Goal: Task Accomplishment & Management: Use online tool/utility

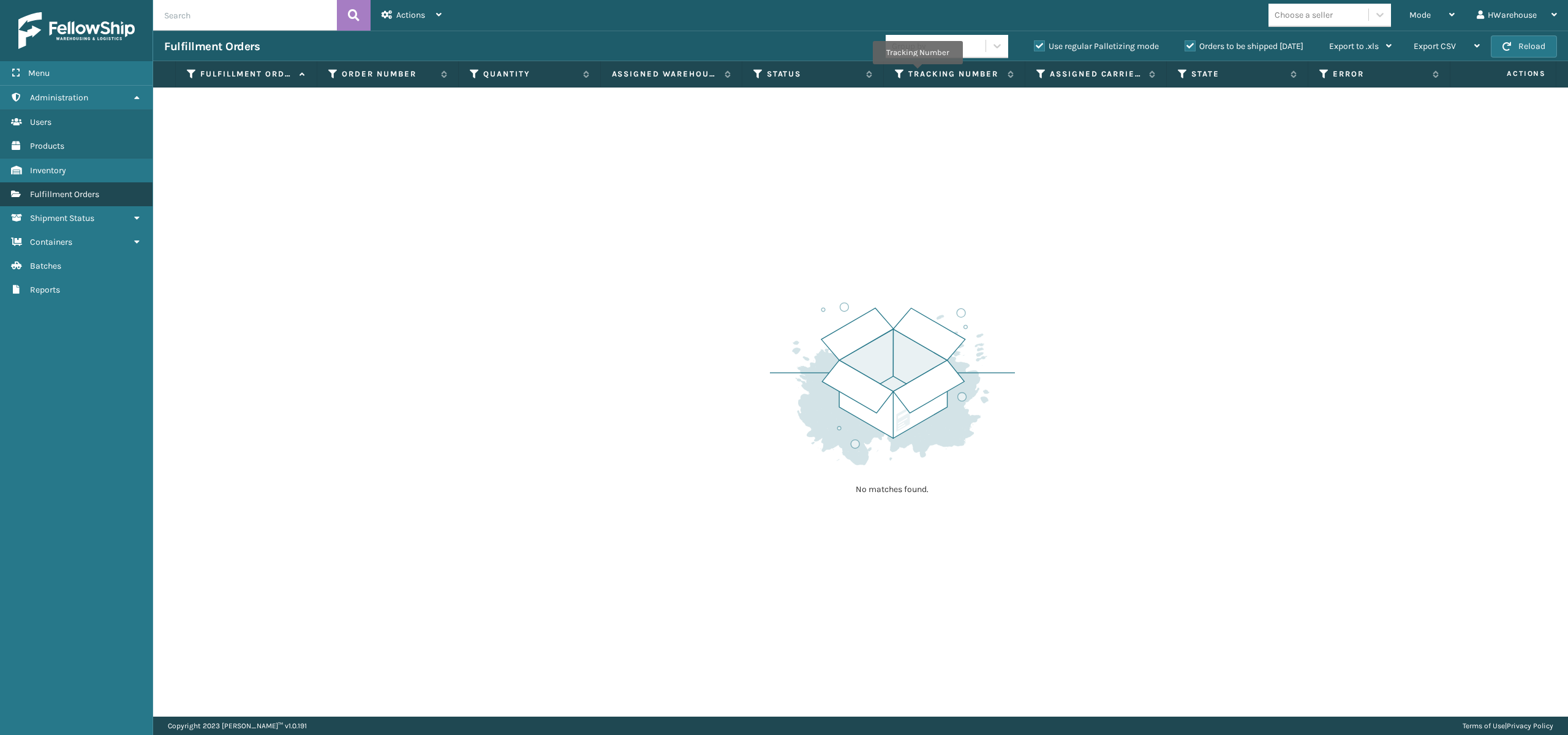
click at [98, 200] on span "Fulfillment Orders" at bounding box center [65, 194] width 69 height 10
click at [1449, 3] on div "Mode" at bounding box center [1432, 15] width 45 height 31
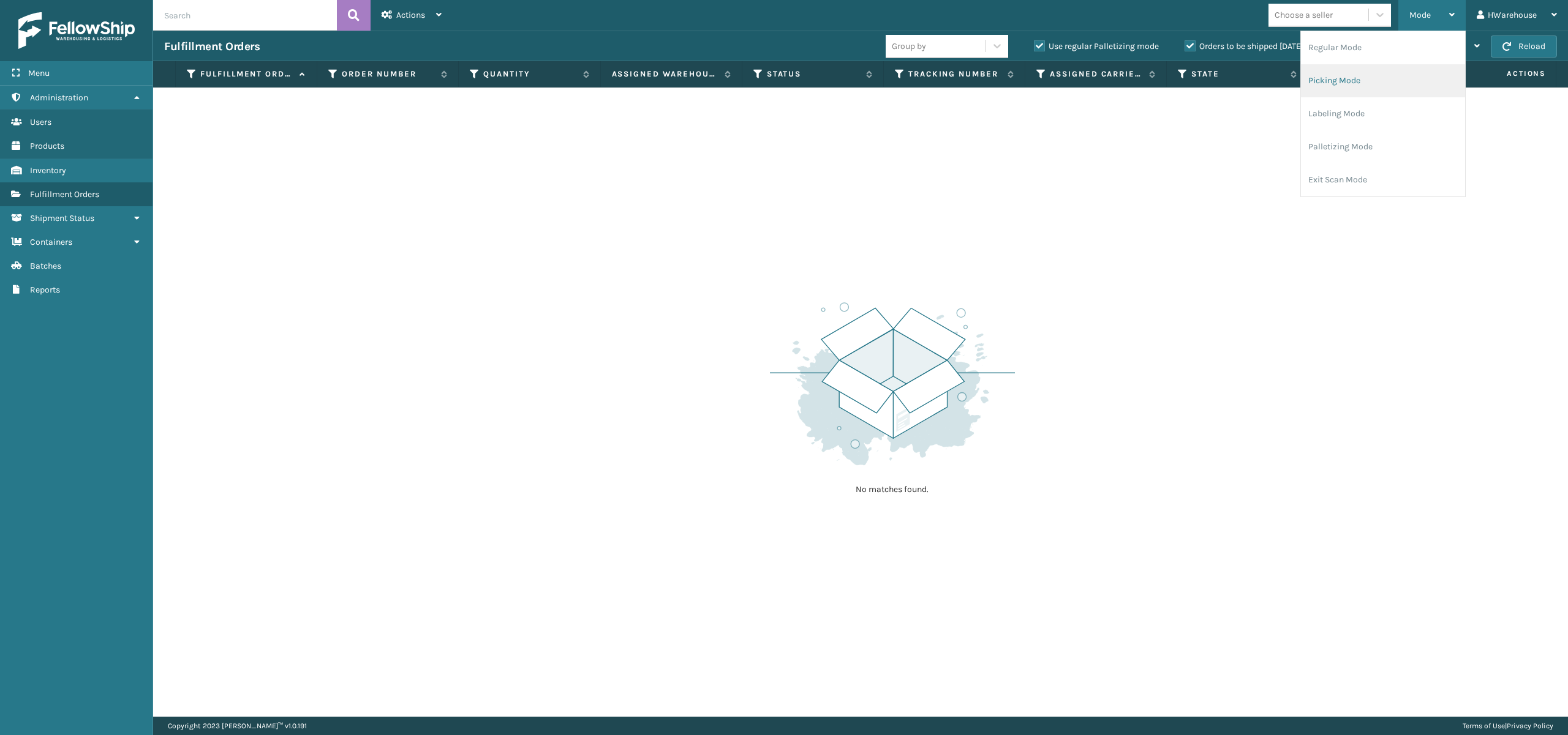
click at [1372, 80] on li "Picking Mode" at bounding box center [1383, 81] width 164 height 33
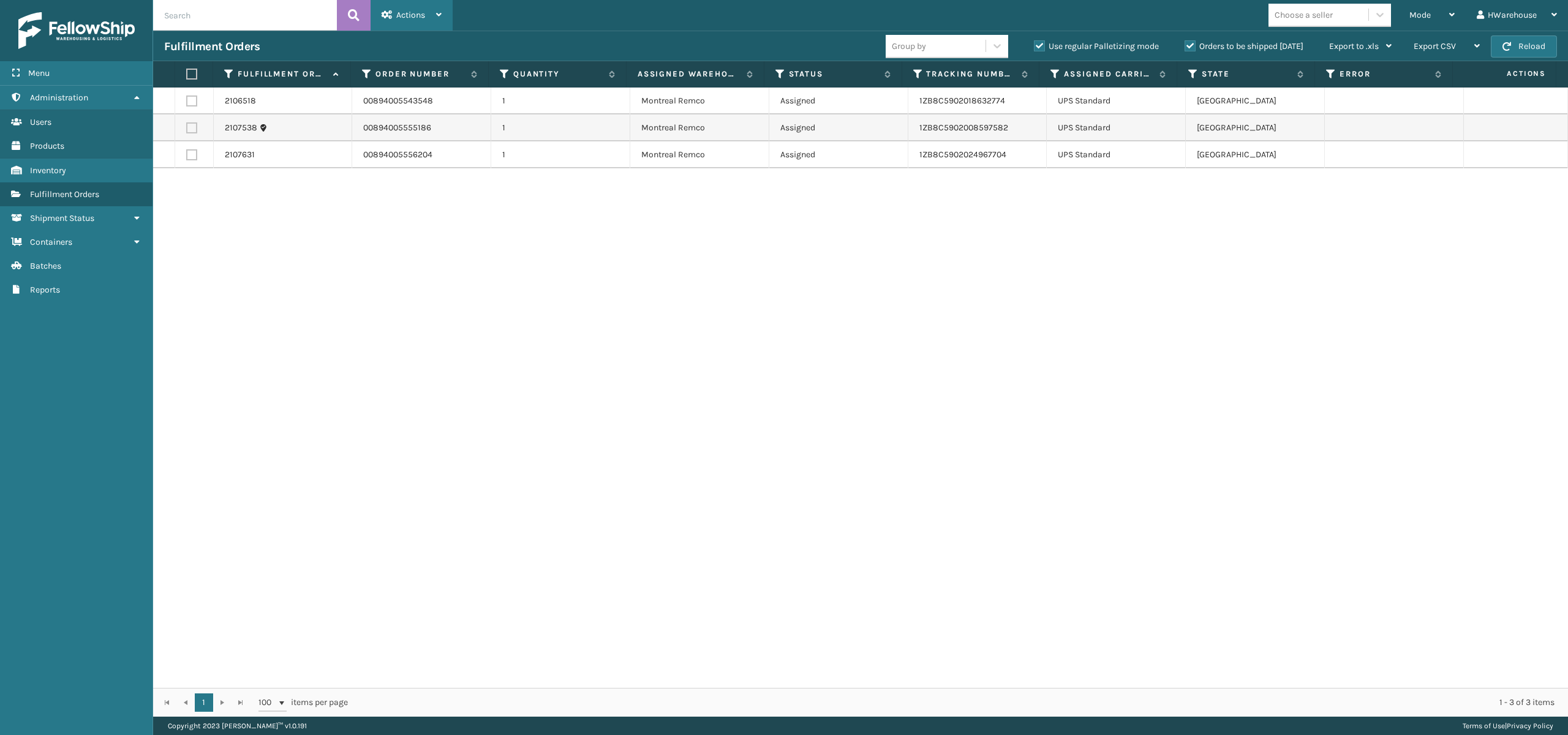
click at [417, 30] on div "Actions" at bounding box center [411, 15] width 60 height 31
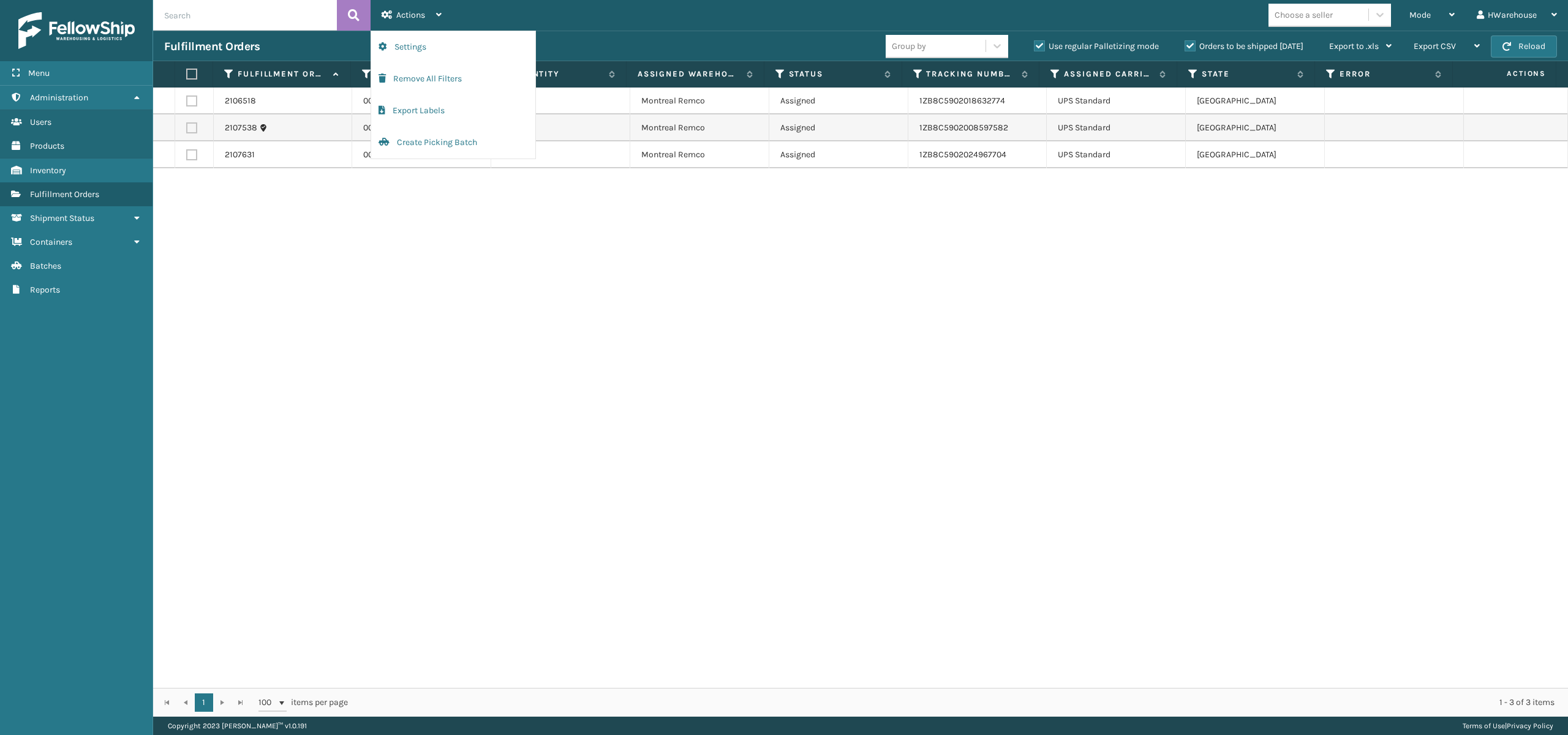
click at [185, 80] on th at bounding box center [194, 74] width 38 height 26
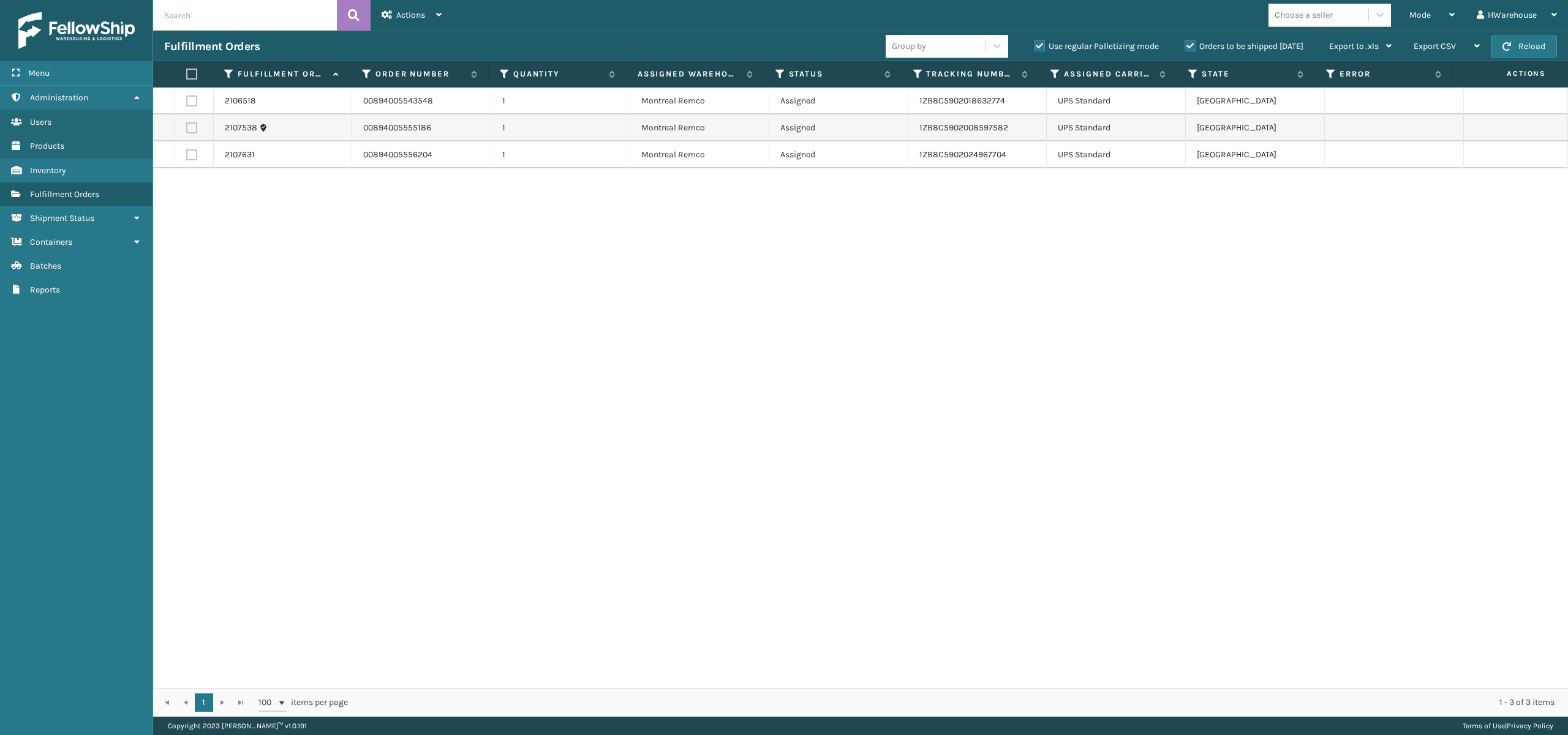
click at [192, 77] on label at bounding box center [192, 74] width 11 height 11
click at [187, 77] on input "checkbox" at bounding box center [186, 75] width 1 height 8
checkbox input "true"
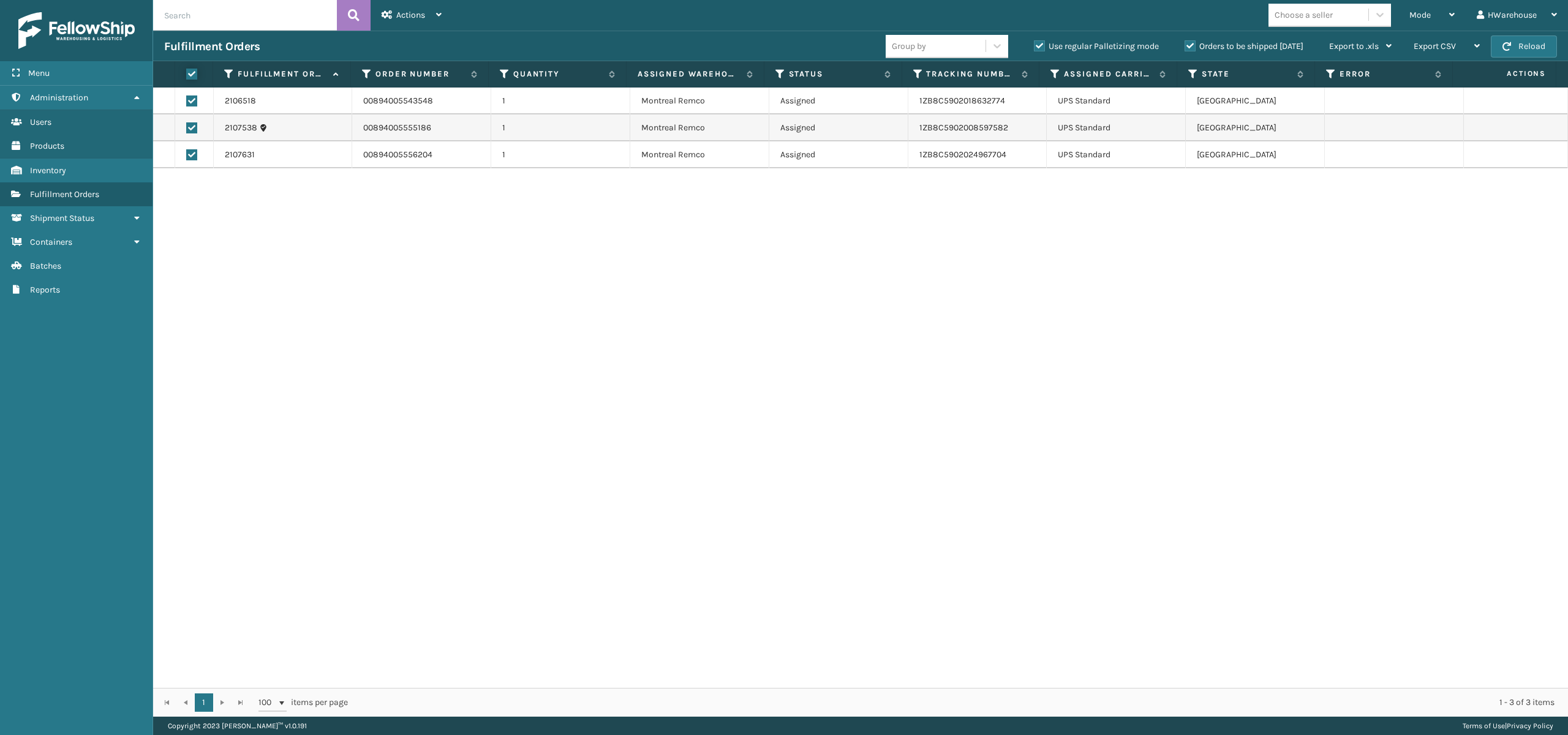
checkbox input "true"
click at [441, 11] on icon at bounding box center [439, 14] width 5 height 8
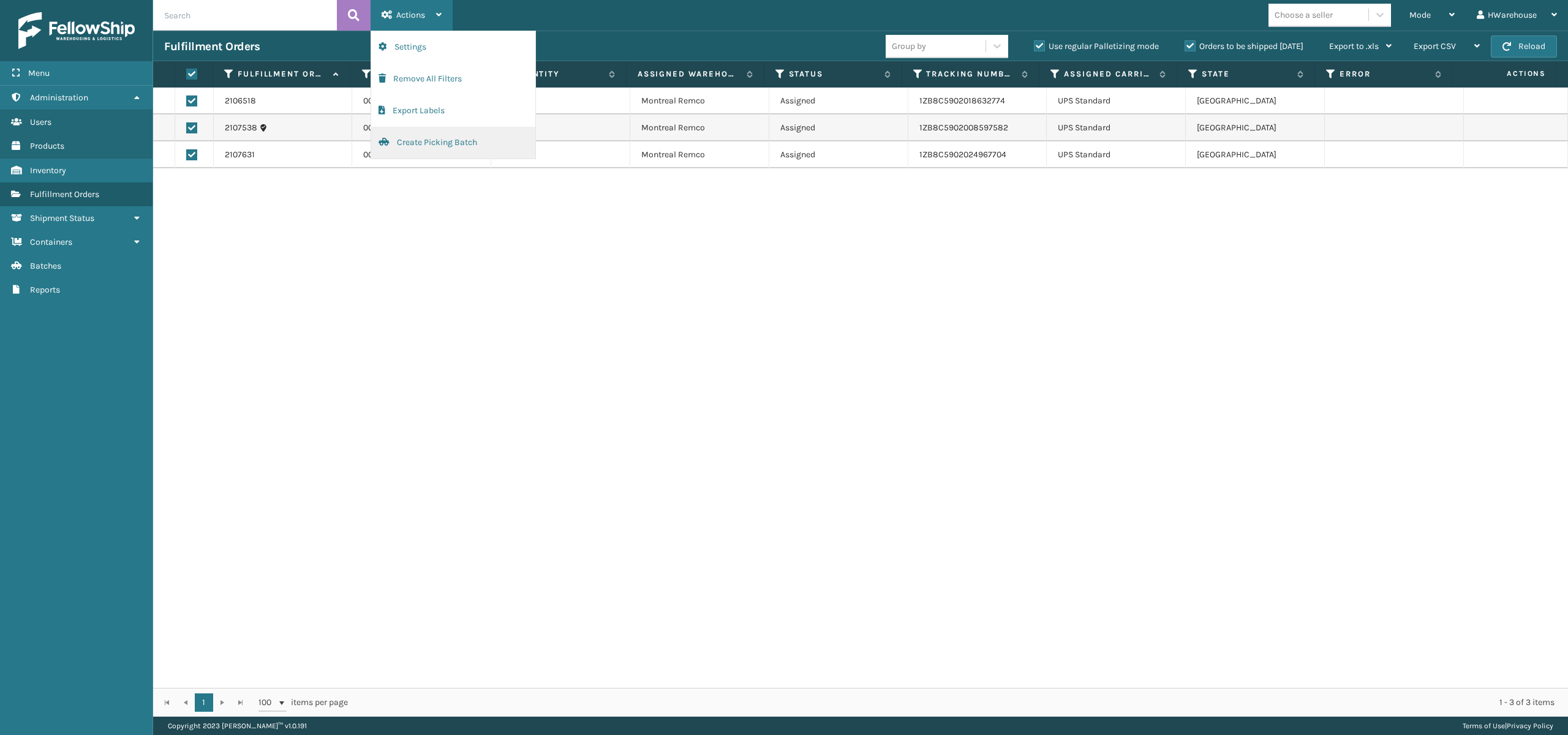
click at [446, 147] on button "Create Picking Batch" at bounding box center [453, 143] width 164 height 32
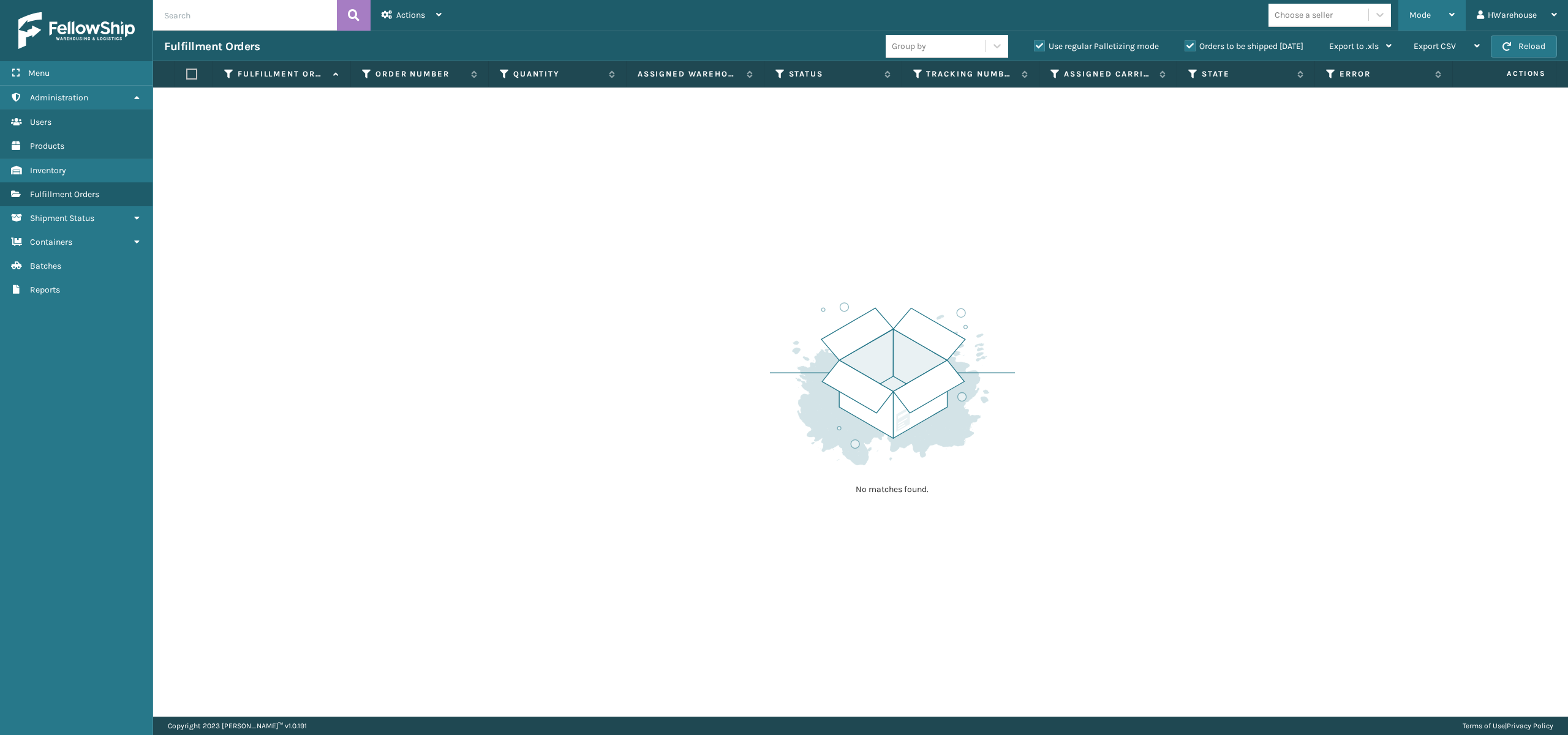
click at [1445, 8] on div "Mode" at bounding box center [1432, 15] width 45 height 31
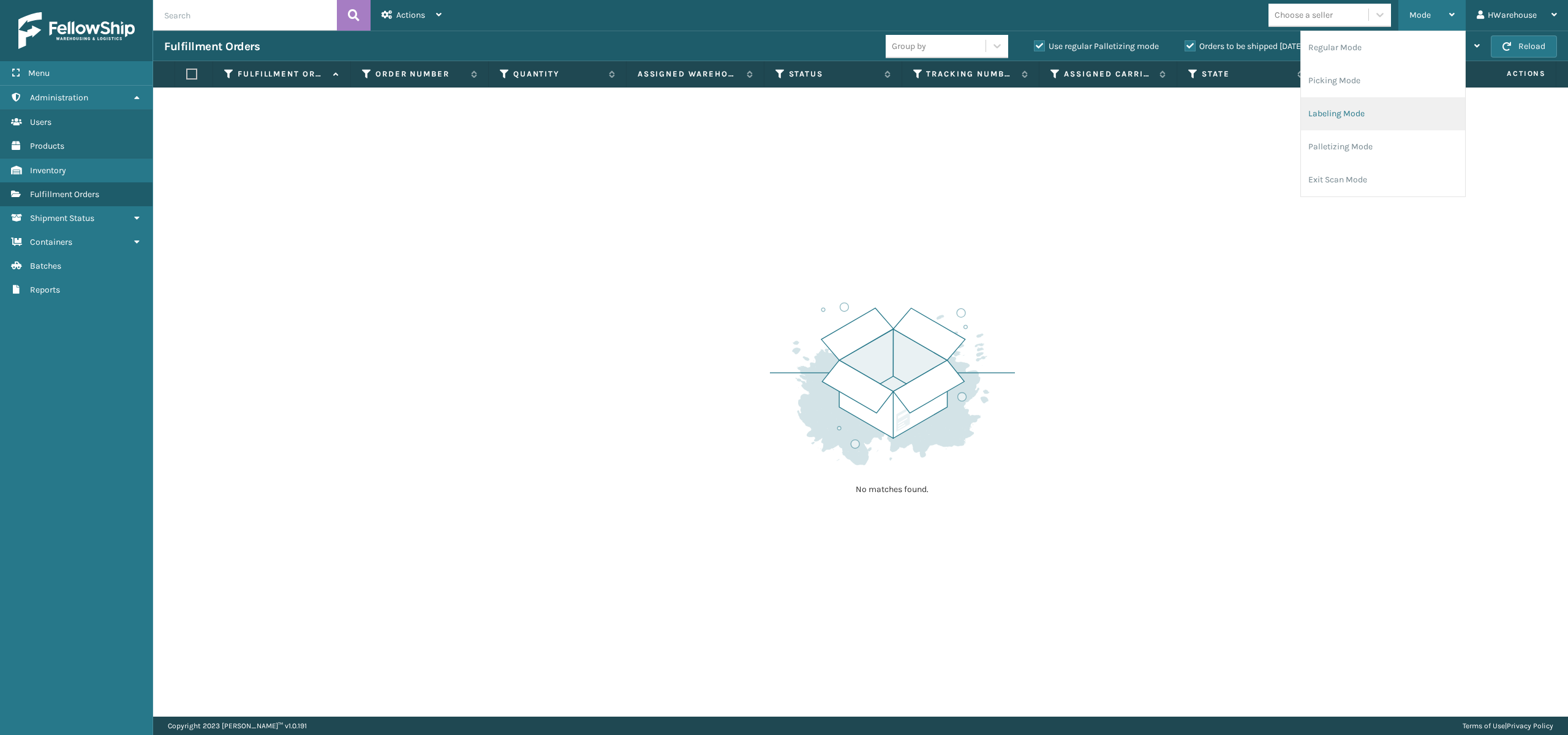
click at [1367, 113] on li "Labeling Mode" at bounding box center [1383, 114] width 164 height 33
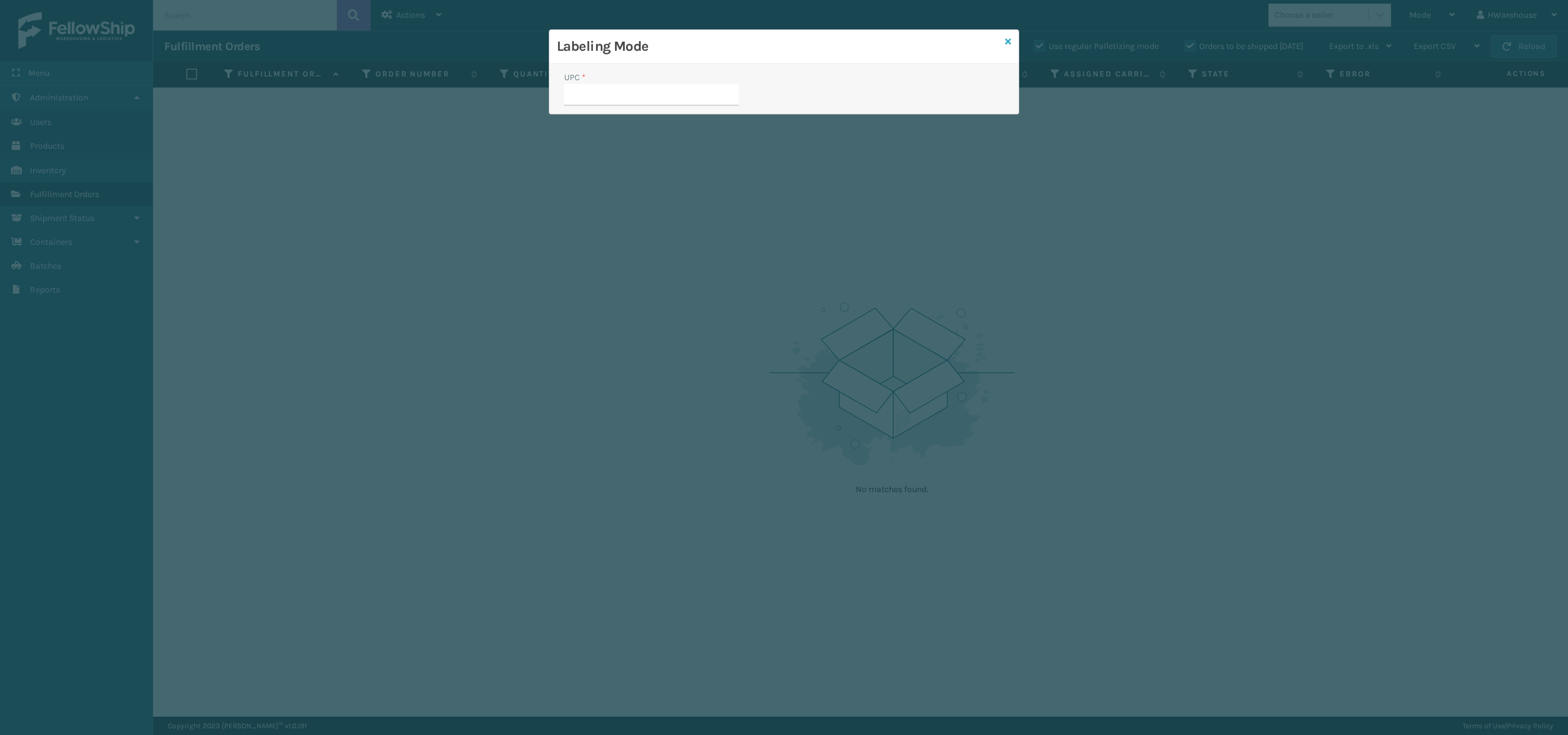
click at [1006, 42] on icon at bounding box center [1008, 41] width 6 height 8
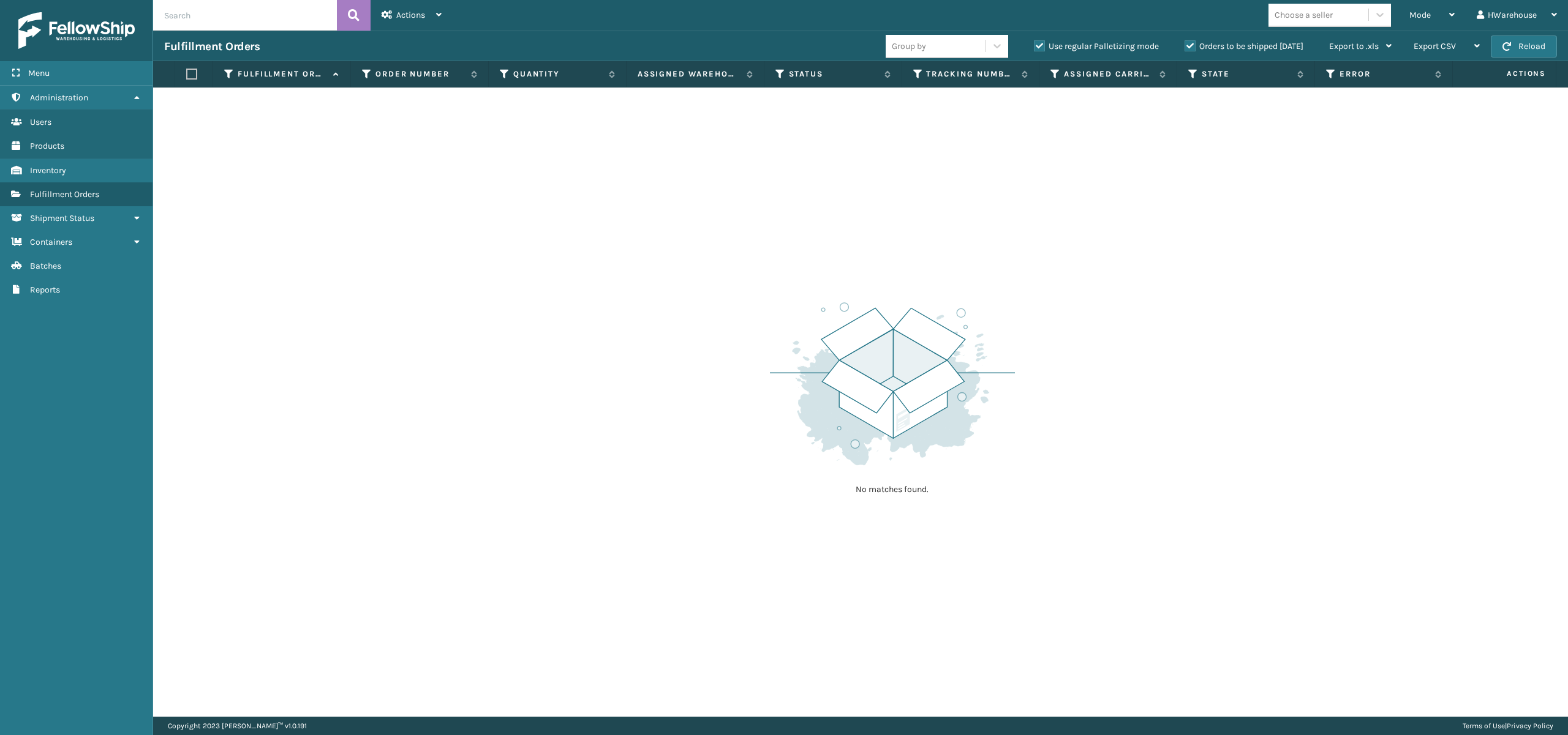
click at [491, 155] on div "No matches found." at bounding box center [860, 402] width 1415 height 629
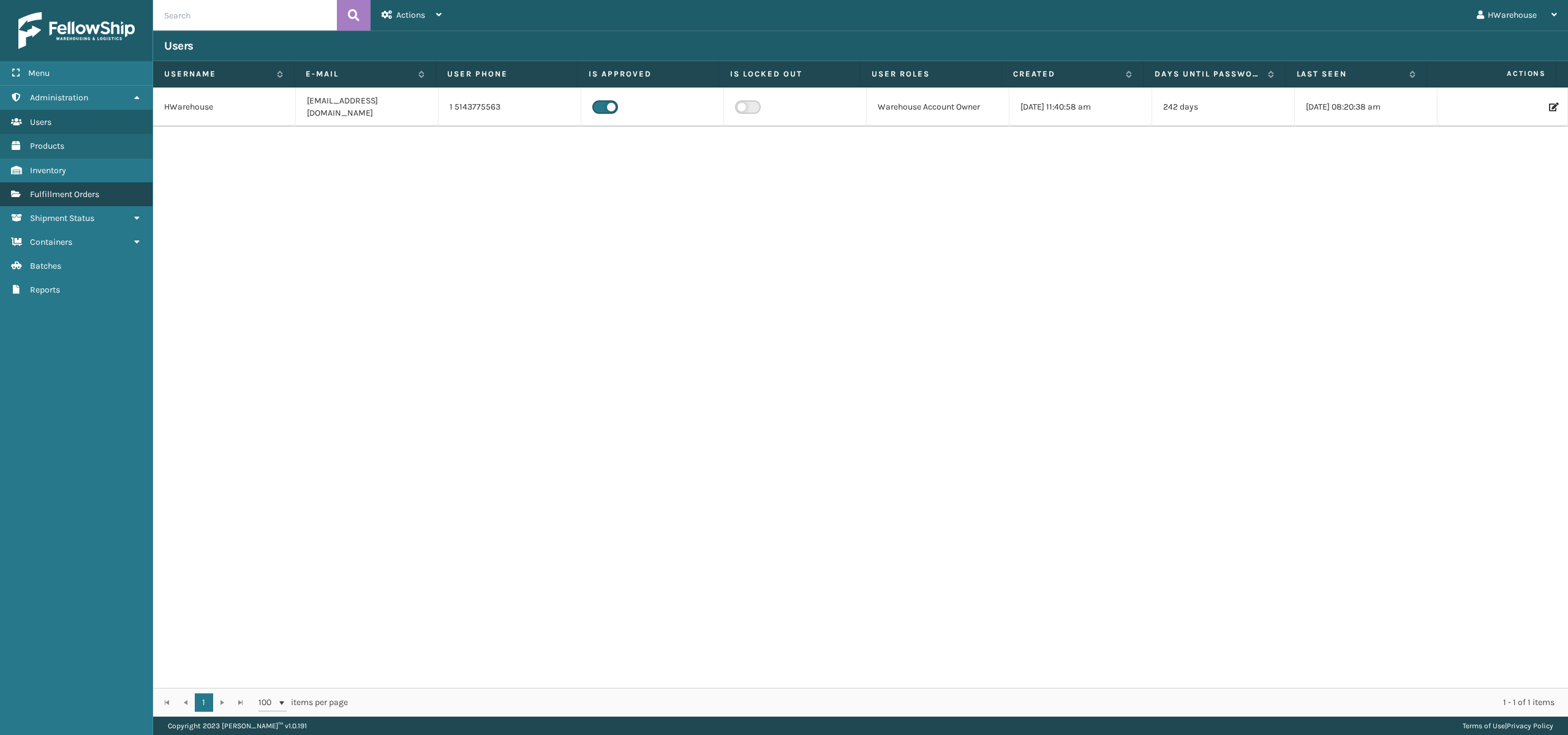
click at [87, 189] on link "Fulfillment Orders" at bounding box center [76, 194] width 152 height 24
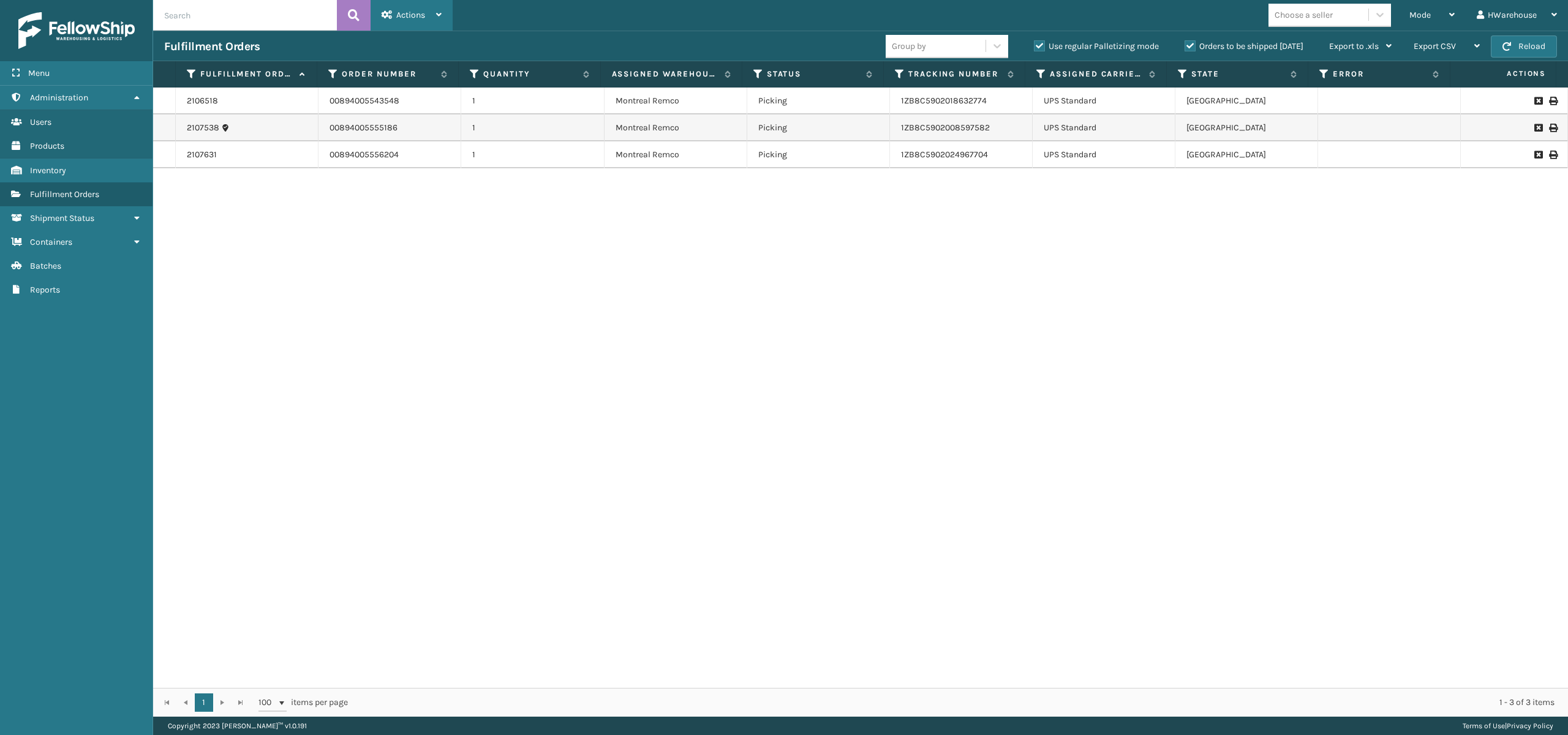
click at [434, 11] on div "Actions" at bounding box center [411, 15] width 60 height 31
click at [1446, 8] on div "Mode" at bounding box center [1432, 15] width 45 height 31
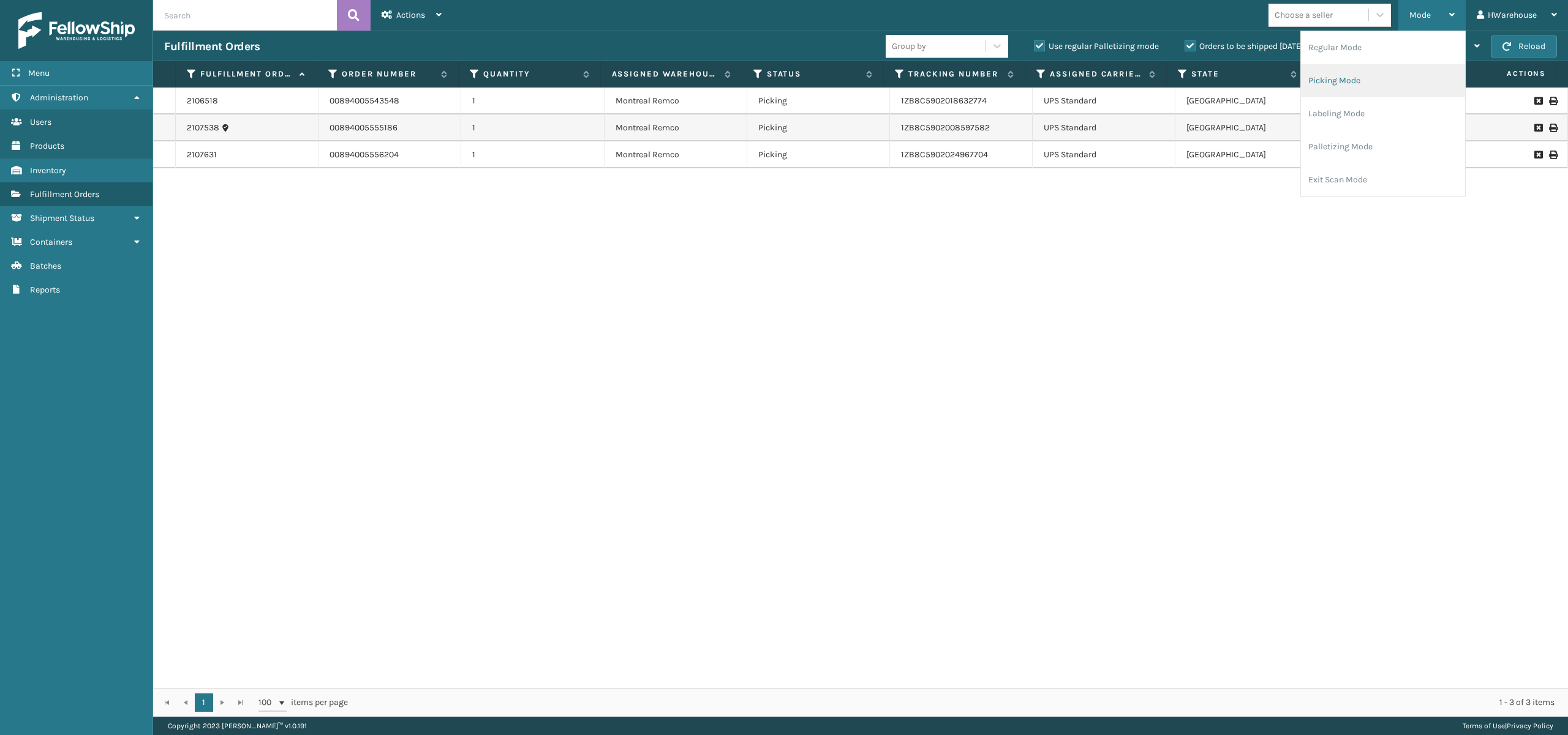
click at [1343, 88] on li "Picking Mode" at bounding box center [1383, 81] width 164 height 33
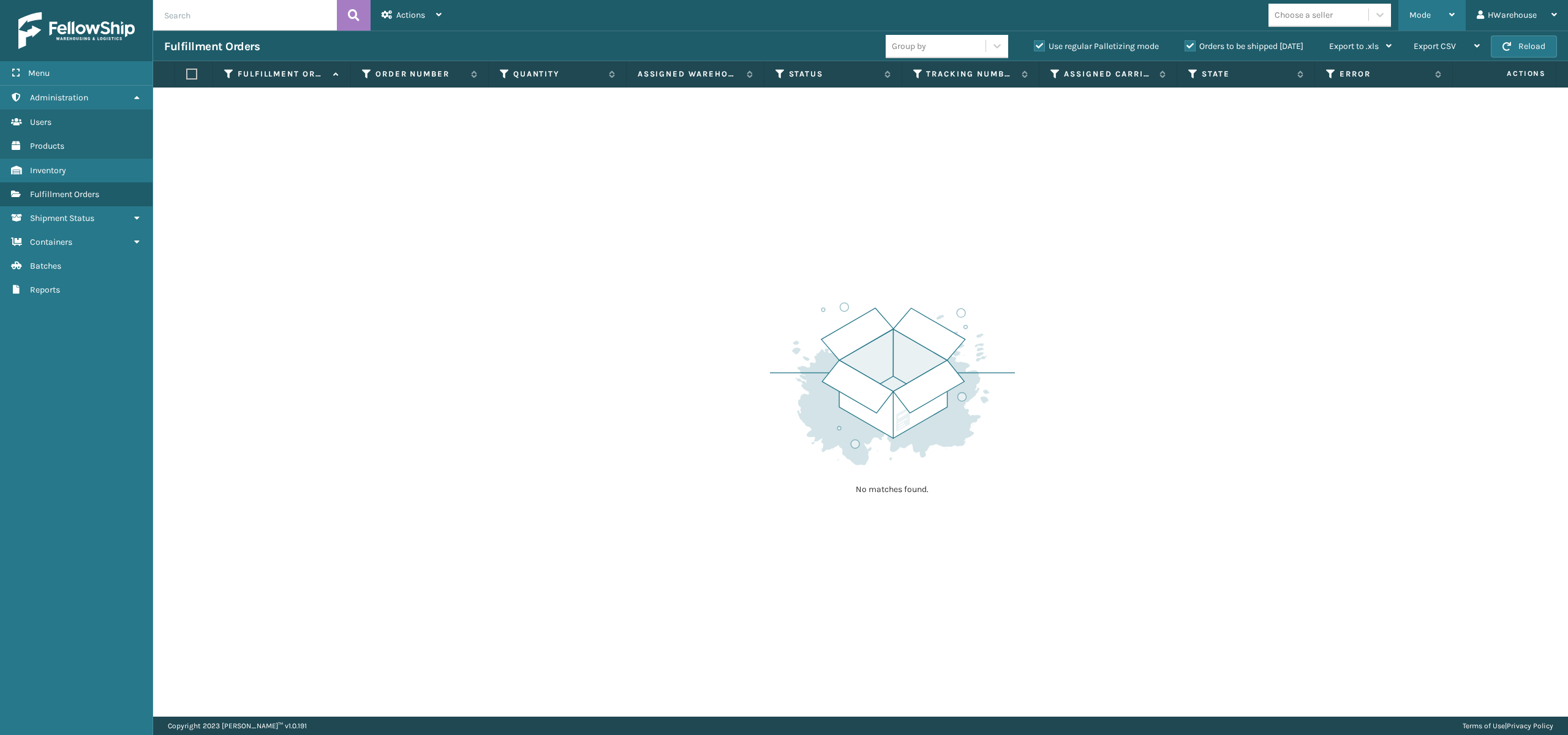
click at [1425, 5] on div "Mode" at bounding box center [1432, 15] width 45 height 31
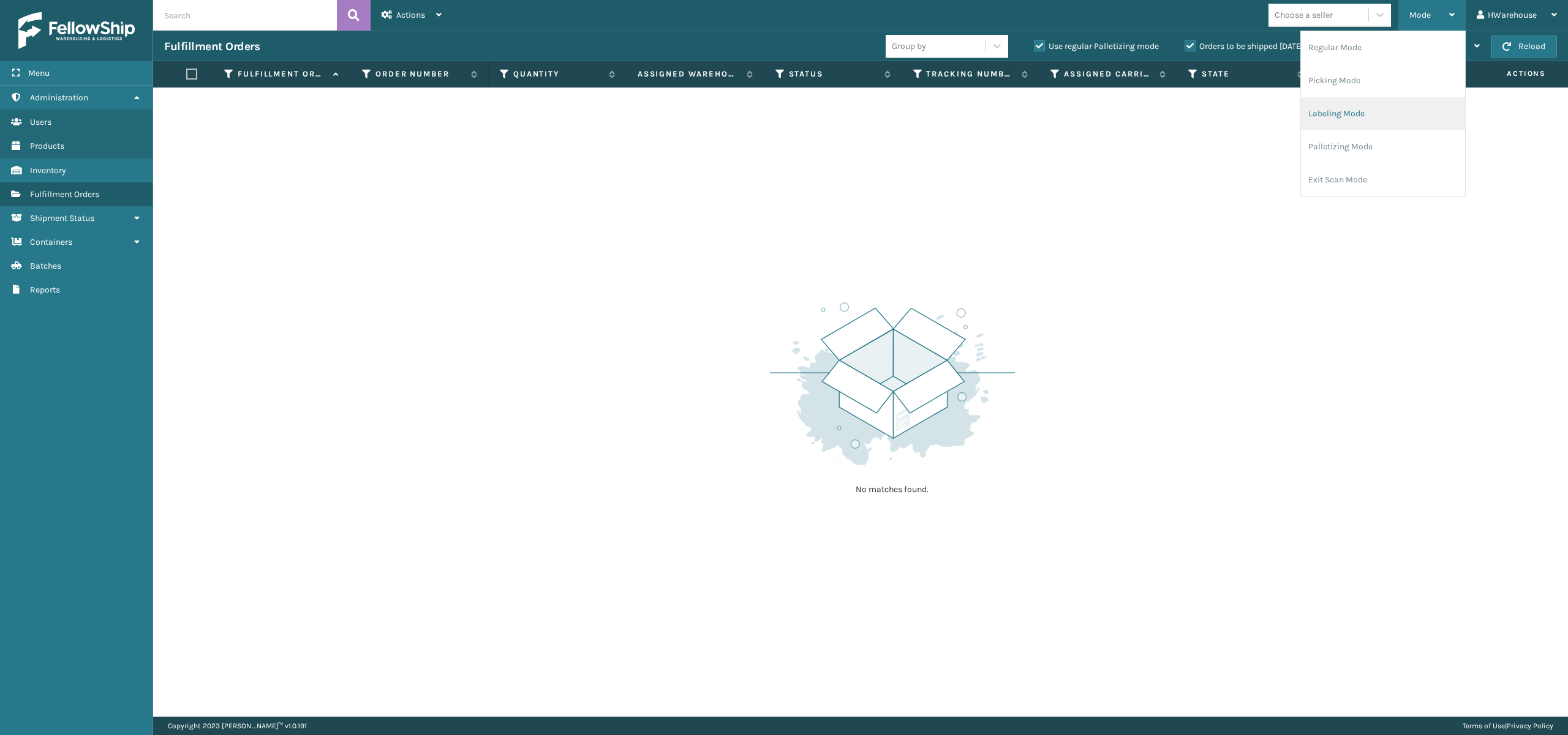
click at [1360, 117] on li "Labeling Mode" at bounding box center [1383, 114] width 164 height 33
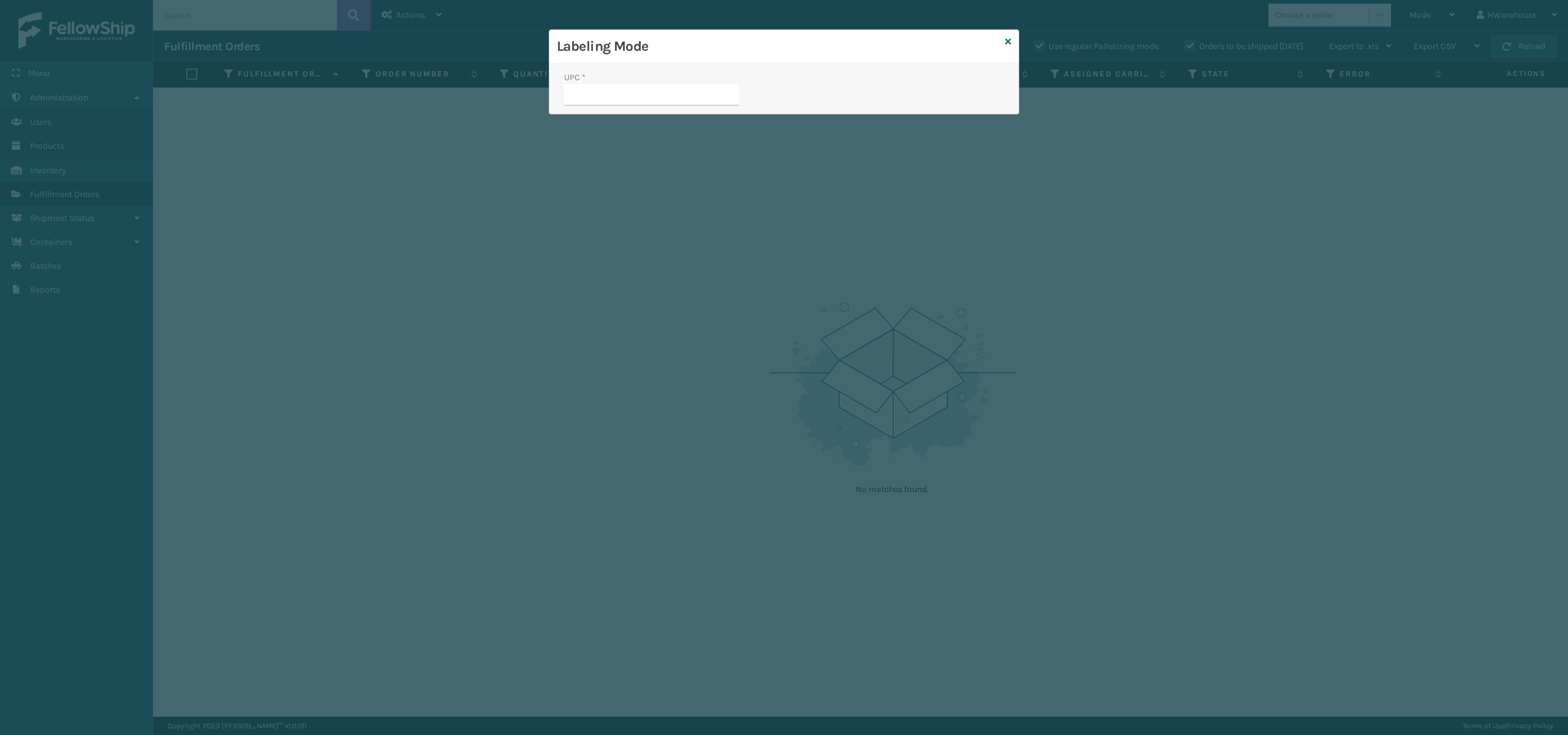
click at [623, 100] on input "UPC *" at bounding box center [652, 95] width 174 height 22
type input "MIL-MT-CLC-10-Q-CAC"
type input "M"
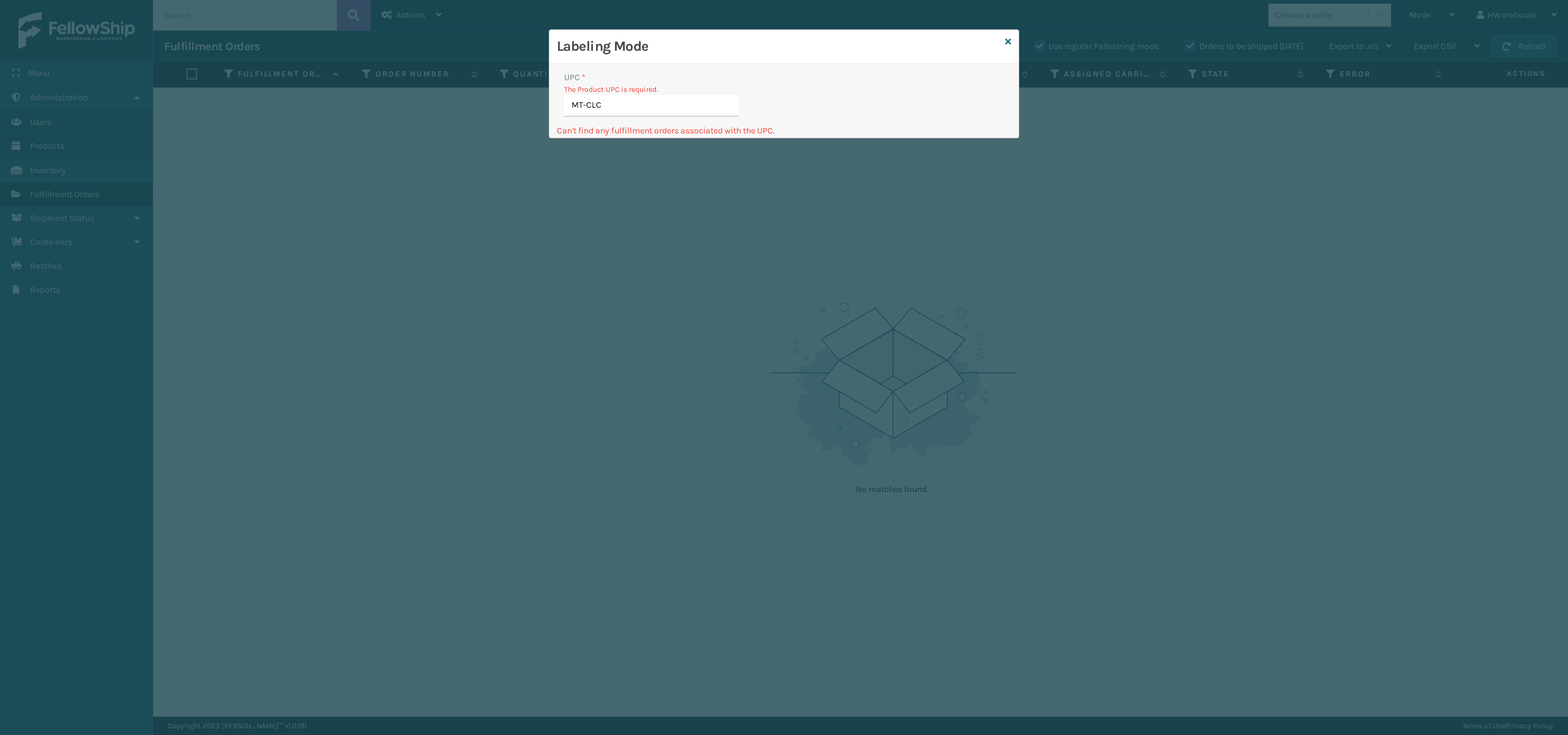
type input "MT-CLC-"
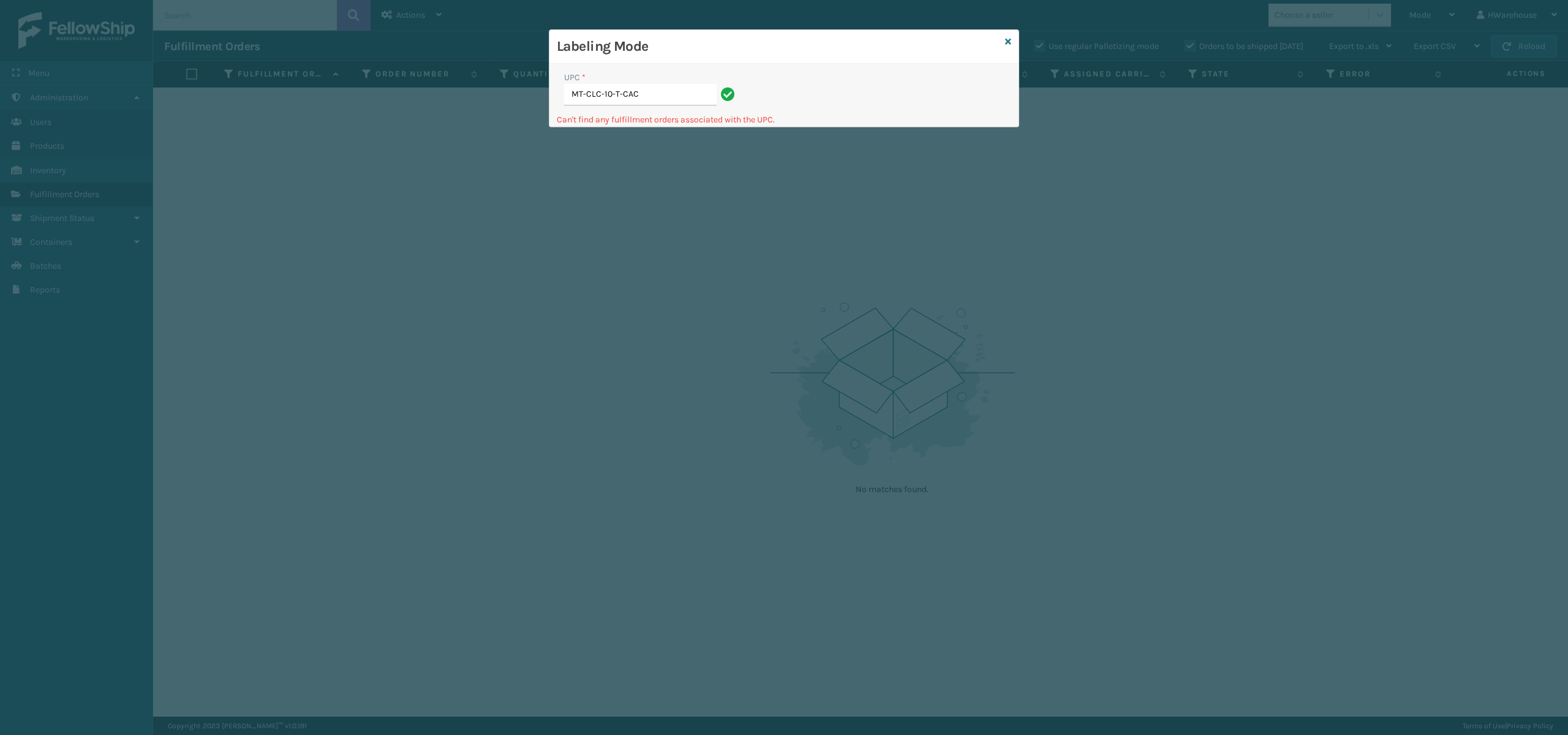
click at [700, 84] on input "MT-CLC-10-T-CAC" at bounding box center [641, 95] width 152 height 22
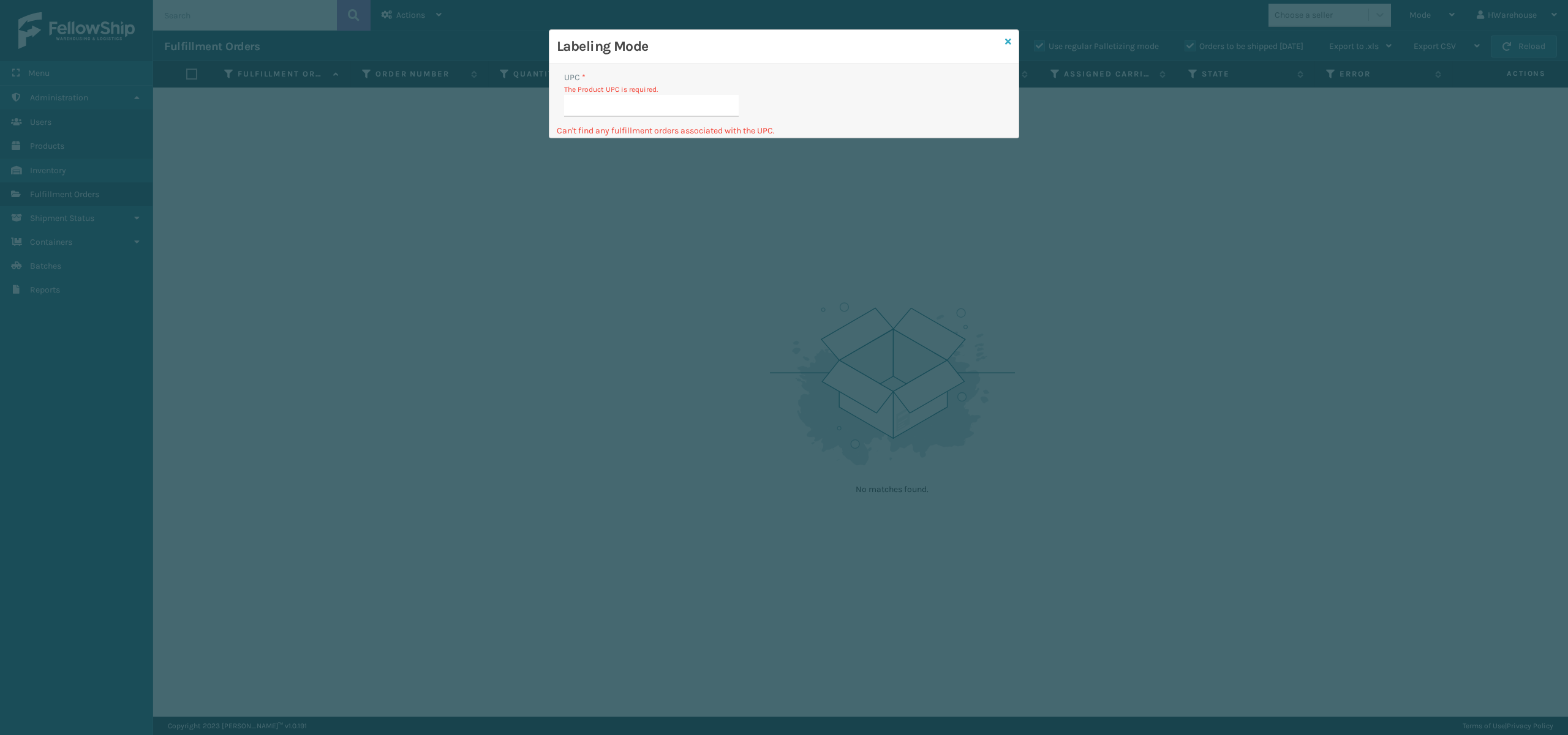
click at [1007, 43] on icon at bounding box center [1008, 41] width 6 height 8
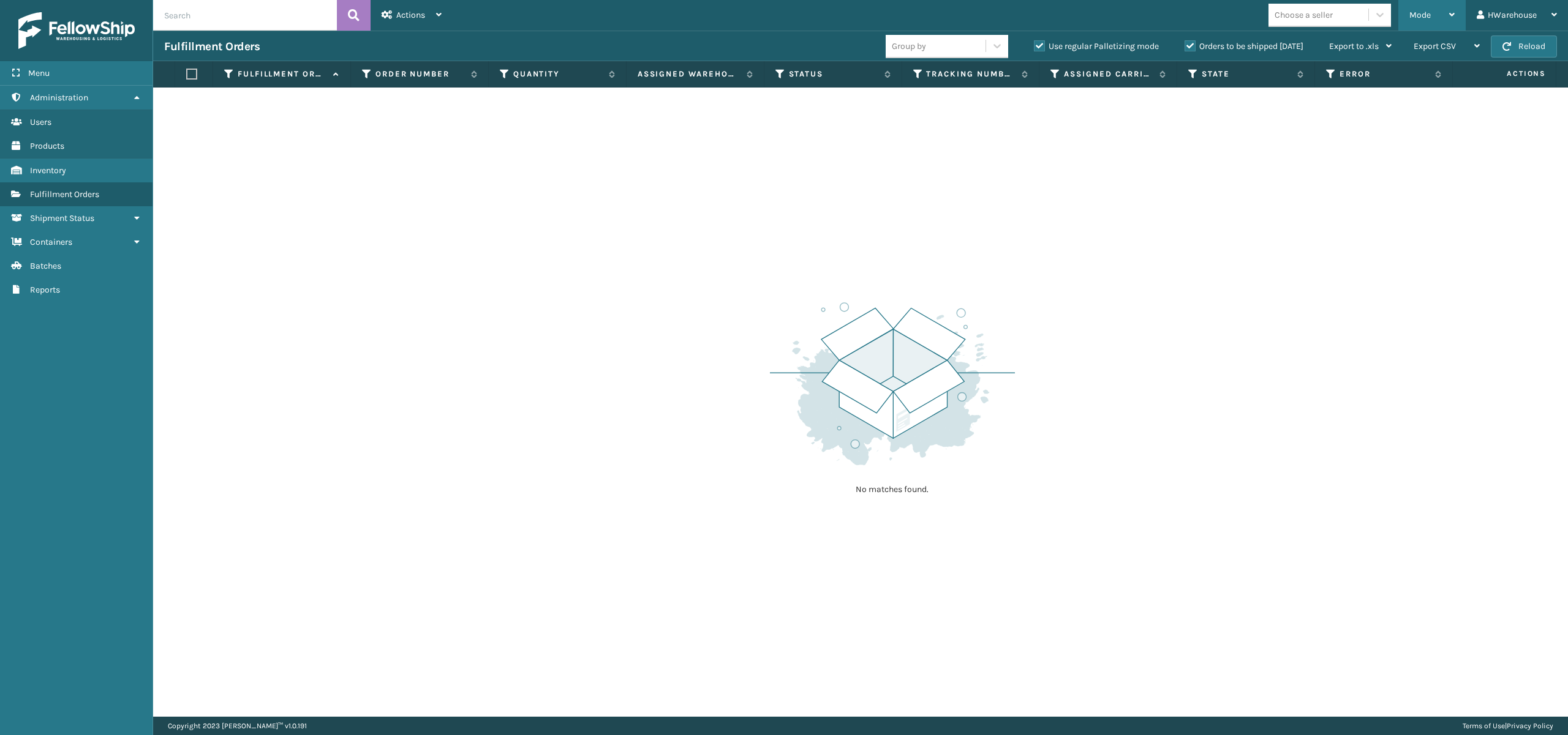
click at [1450, 17] on icon at bounding box center [1452, 14] width 5 height 8
click at [1385, 91] on li "Picking Mode" at bounding box center [1383, 81] width 164 height 33
click at [102, 200] on link "Fulfillment Orders" at bounding box center [76, 194] width 152 height 24
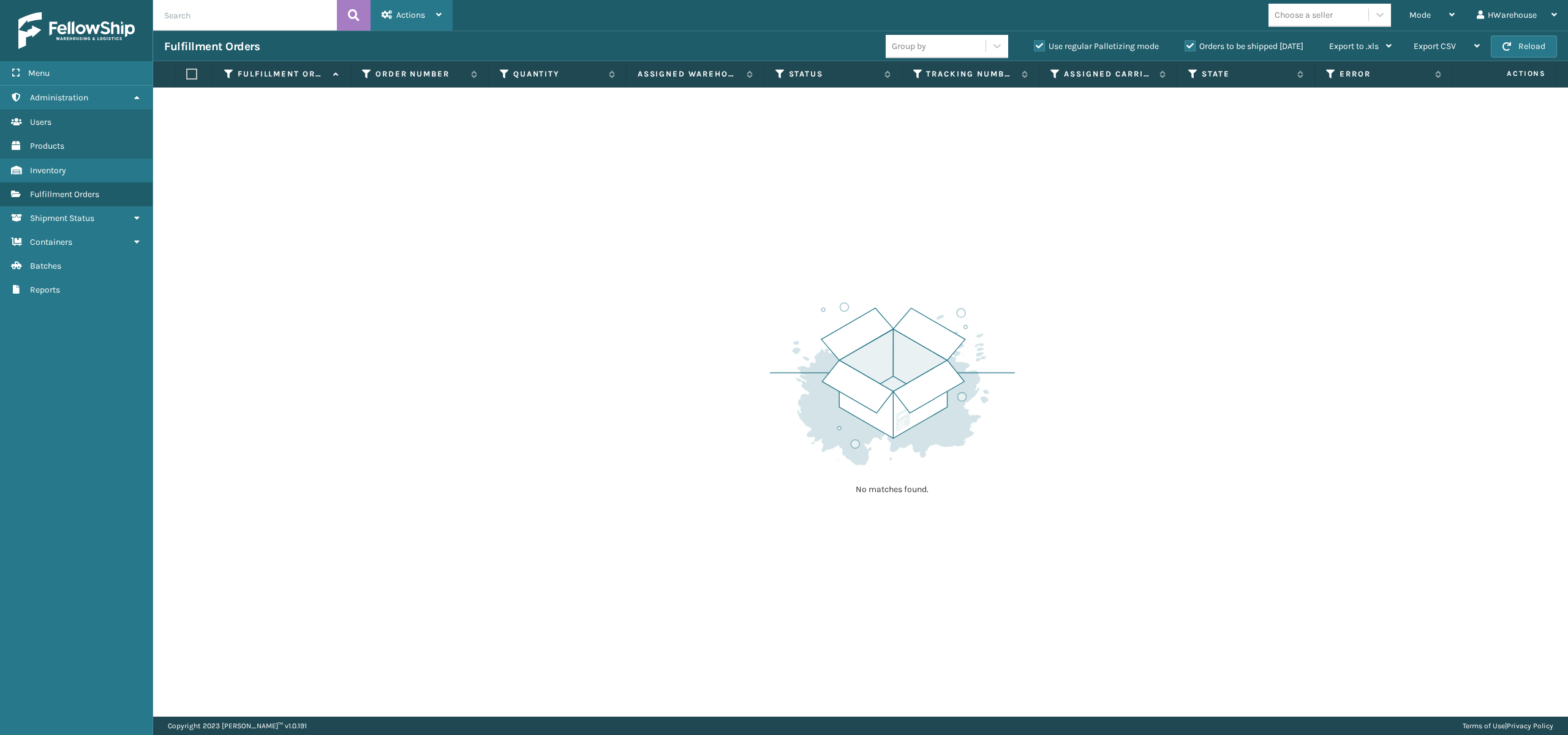
click at [382, 18] on div "Actions Settings Remove All Filters Export Labels Create Picking Batch" at bounding box center [412, 15] width 82 height 31
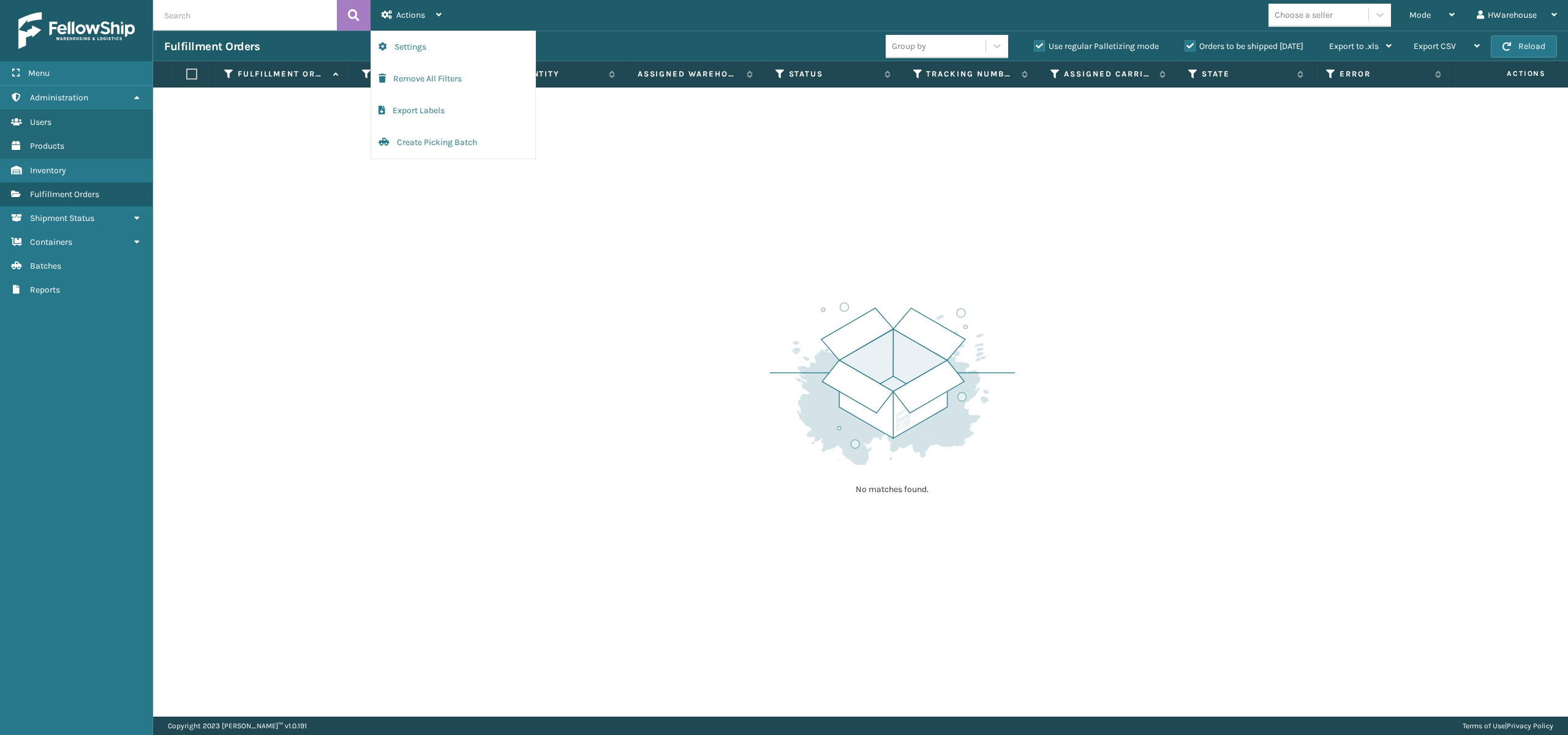
click at [689, 131] on div "No matches found." at bounding box center [860, 402] width 1415 height 629
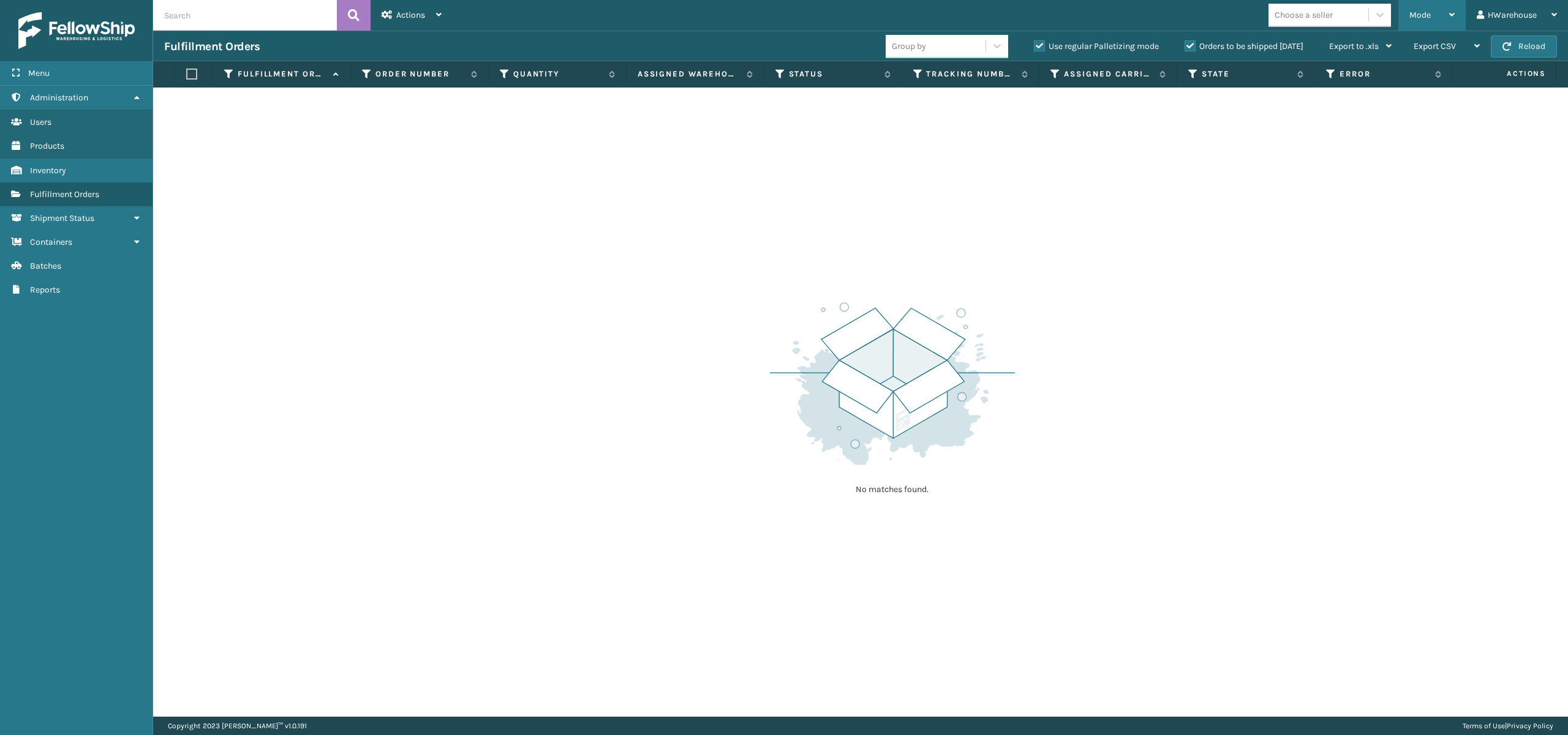
click at [1434, 5] on div "Mode" at bounding box center [1432, 15] width 45 height 31
click at [711, 223] on div "No matches found." at bounding box center [860, 402] width 1415 height 629
click at [96, 199] on span "Fulfillment Orders" at bounding box center [65, 194] width 69 height 10
click at [1444, 3] on div "Mode" at bounding box center [1432, 15] width 45 height 31
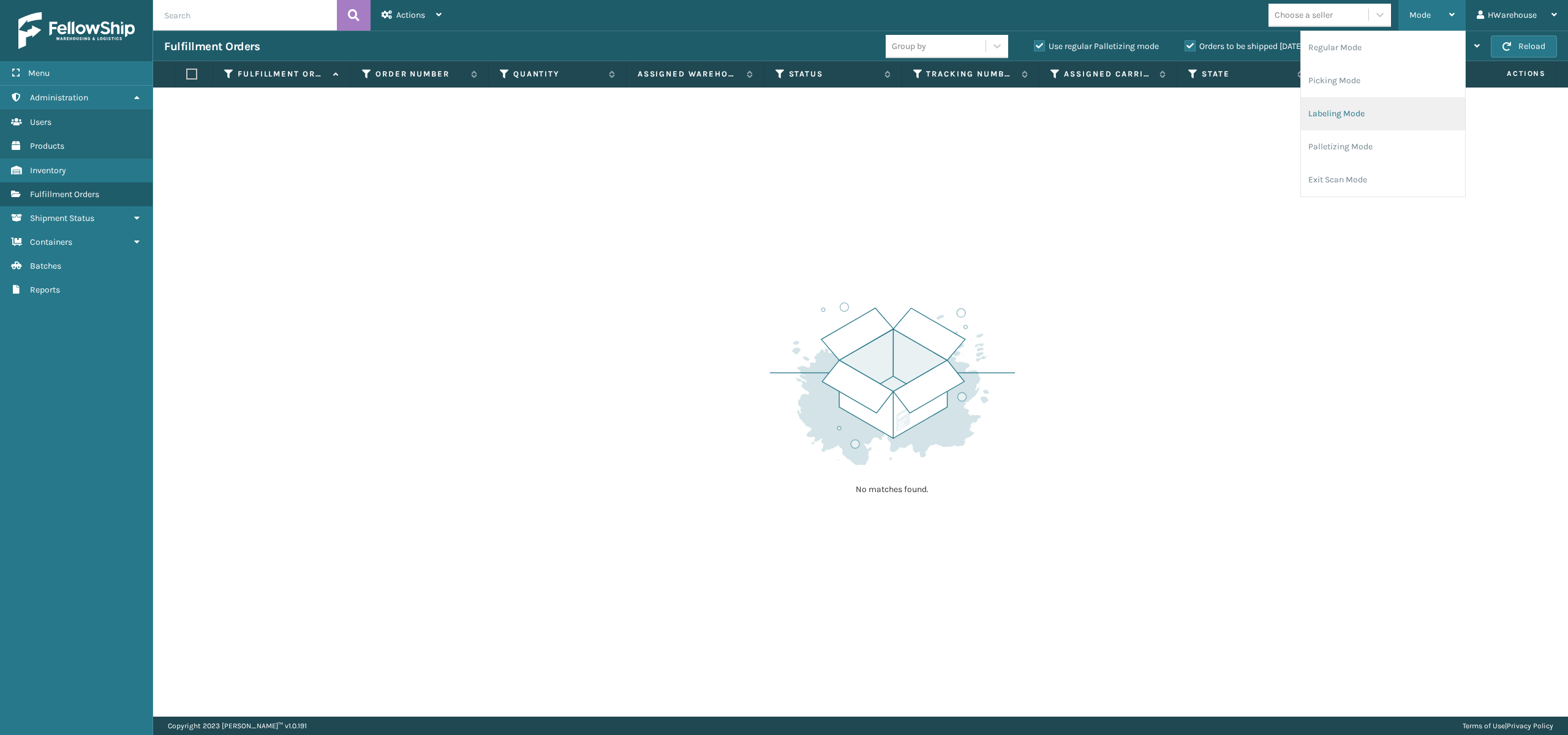
click at [1351, 104] on li "Labeling Mode" at bounding box center [1383, 114] width 164 height 33
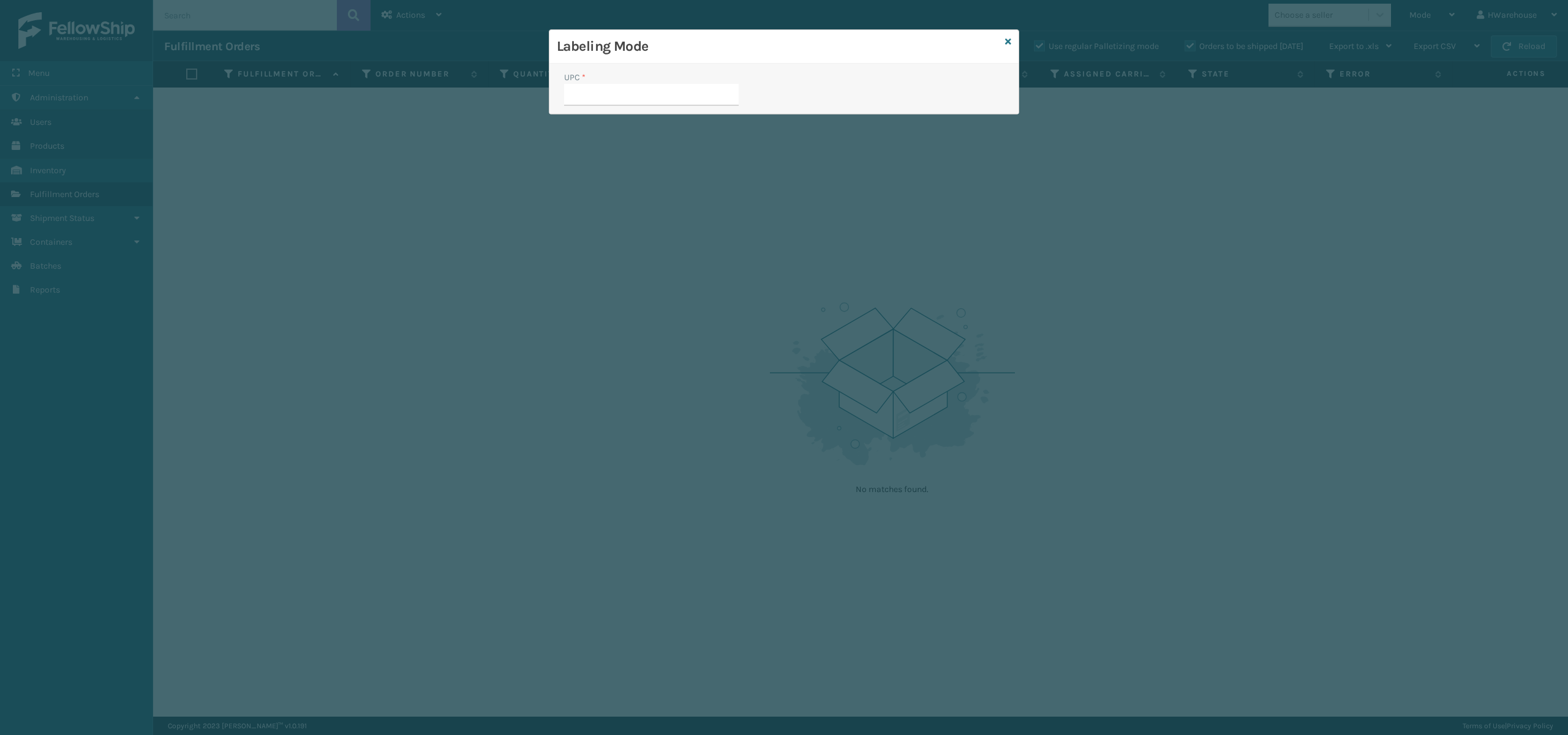
click at [644, 104] on input "UPC *" at bounding box center [652, 95] width 174 height 22
click at [625, 100] on input "UPC *" at bounding box center [652, 95] width 174 height 22
type input "SS-MIL-MT-CLC-"
type input "MIL-MT-CLC-10-Q-CAC"
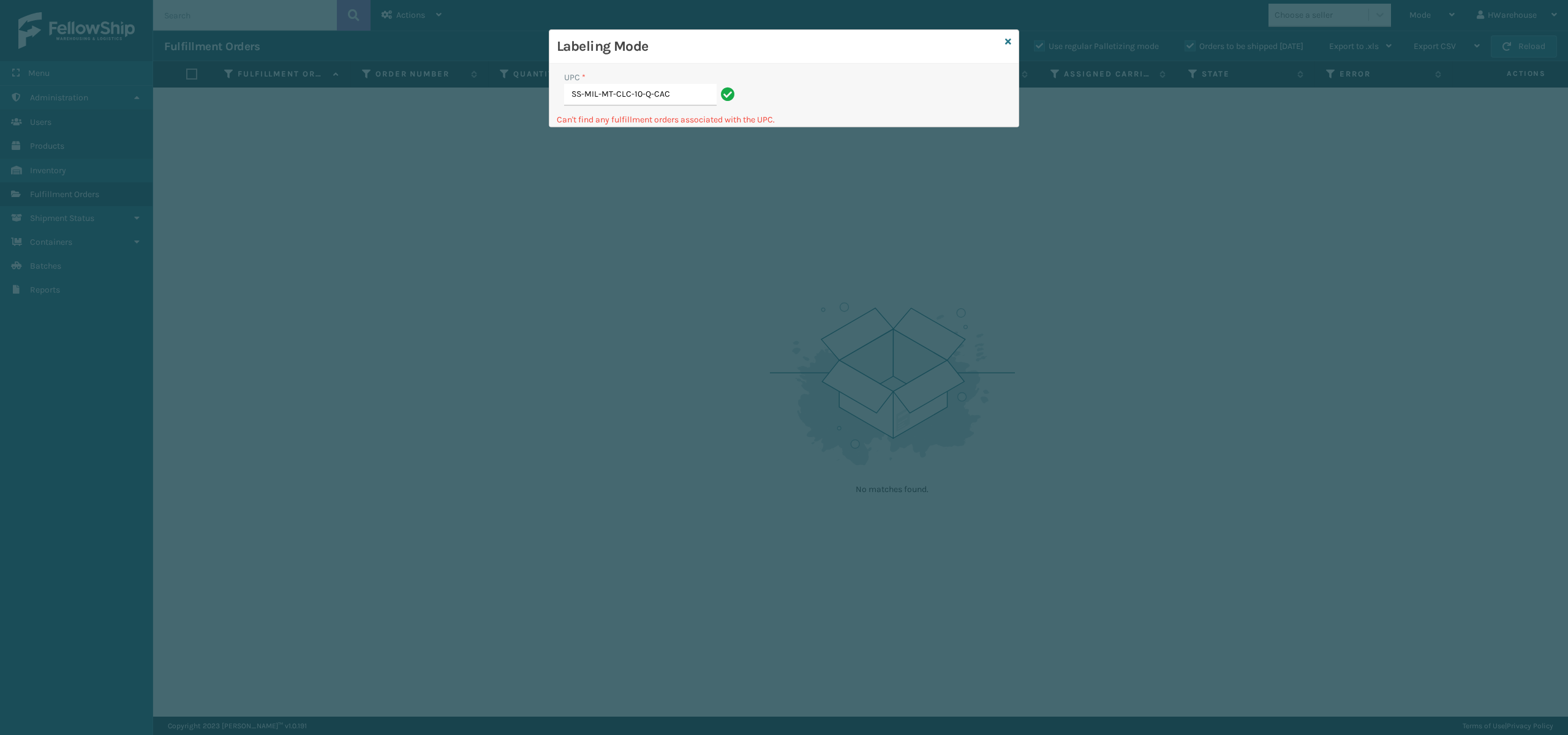
type input "SS-MIL-MT-CLC-10-Q-CAC"
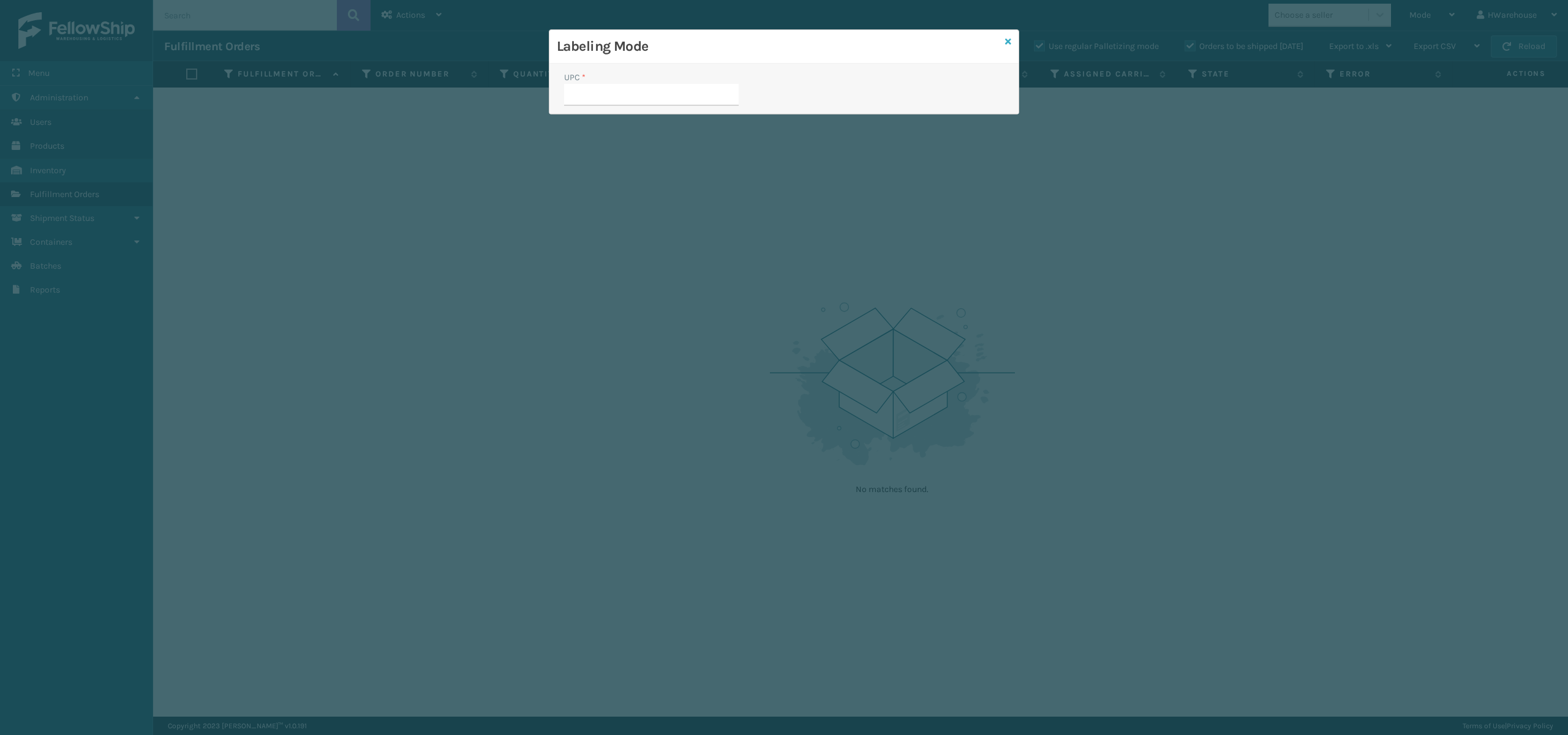
click at [1010, 44] on icon at bounding box center [1008, 41] width 6 height 8
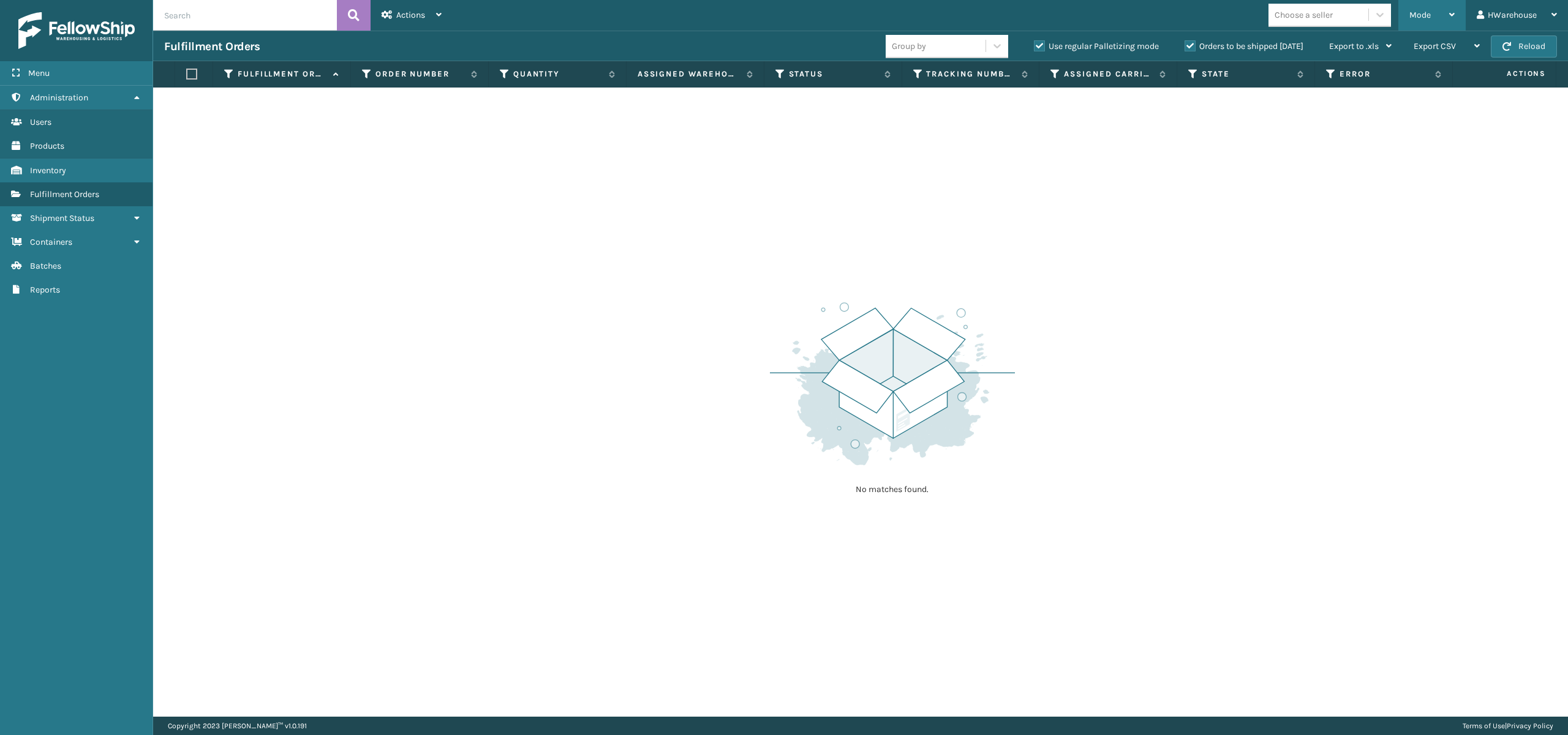
click at [1434, 8] on div "Mode" at bounding box center [1432, 15] width 45 height 31
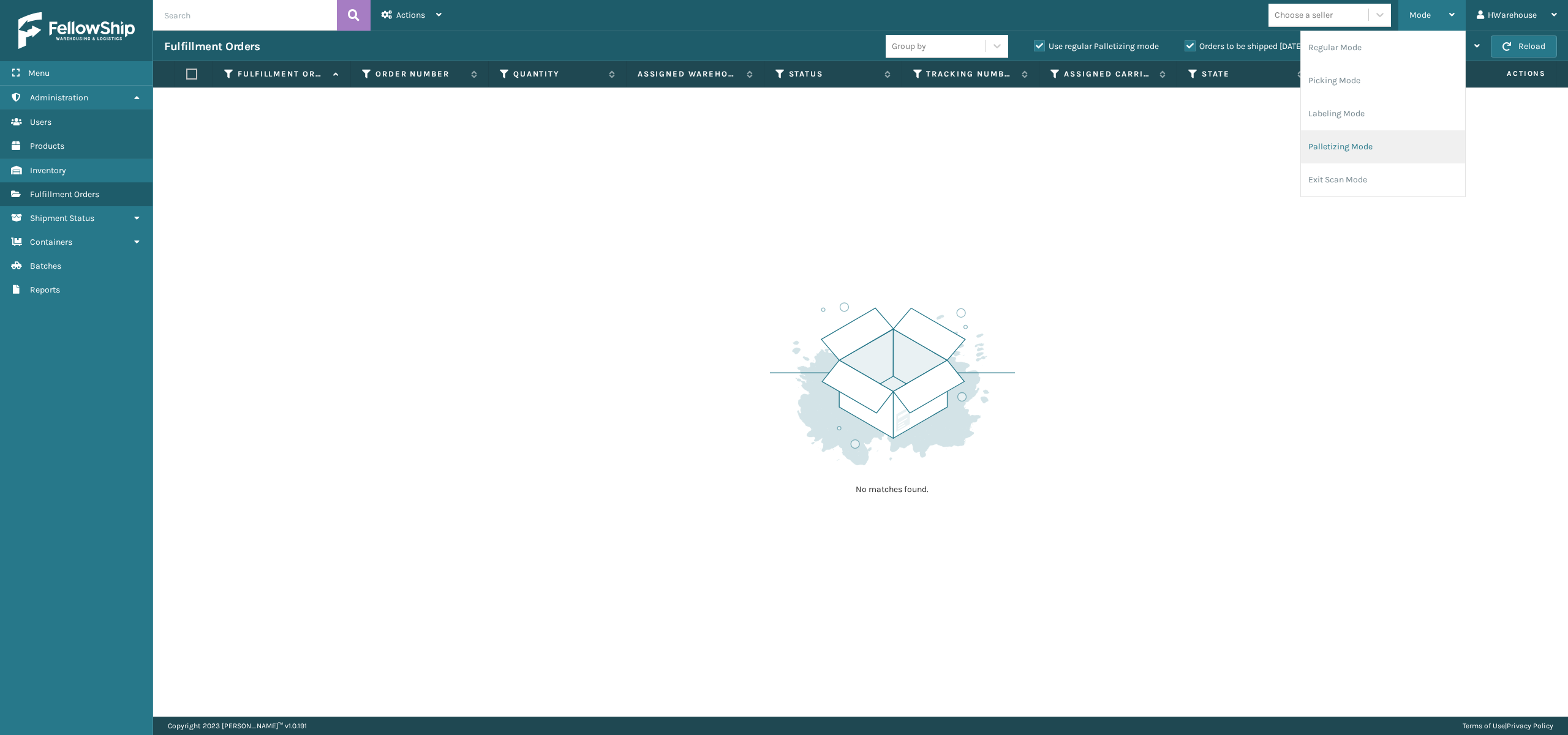
click at [1341, 148] on li "Palletizing Mode" at bounding box center [1383, 147] width 164 height 33
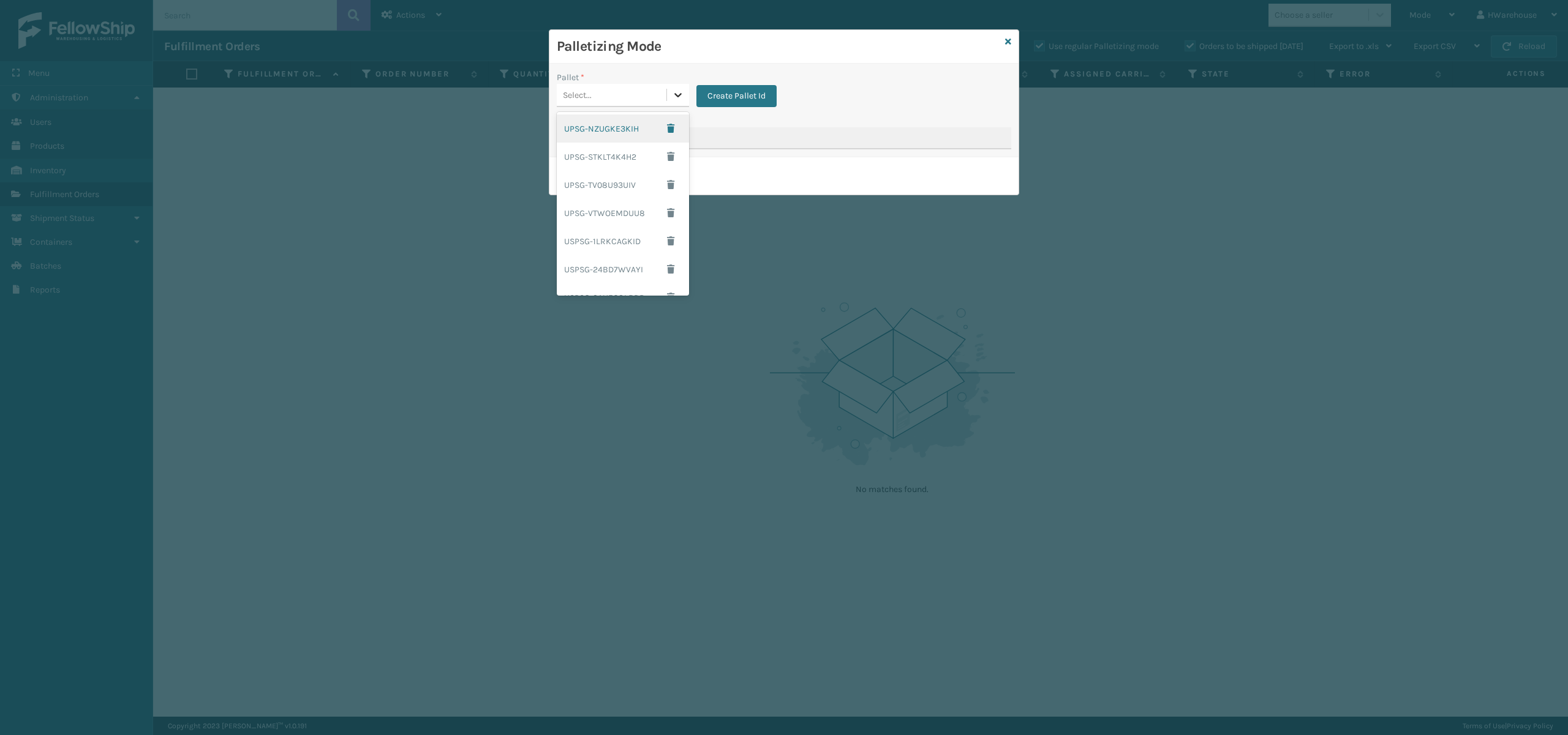
click at [674, 91] on icon at bounding box center [678, 95] width 12 height 12
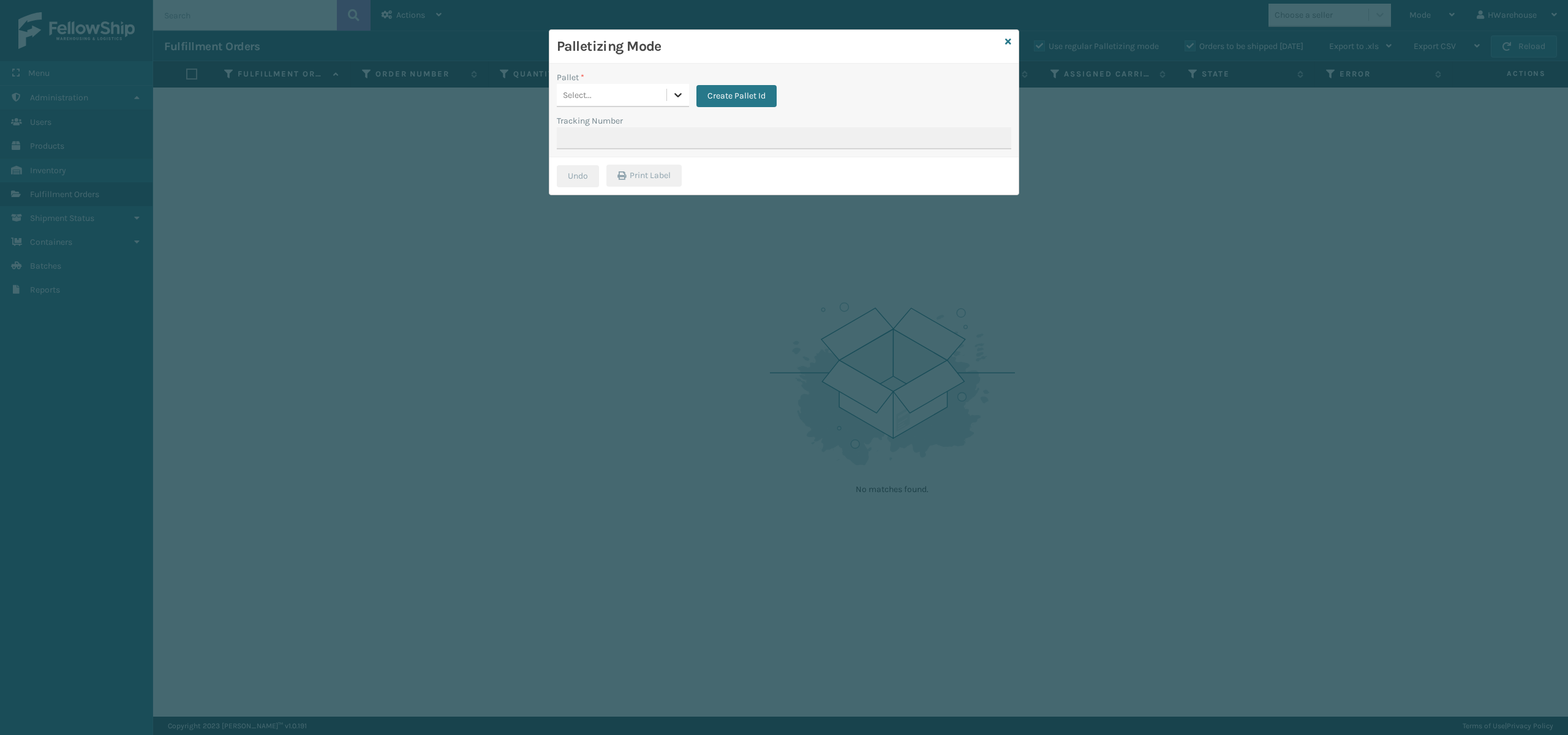
click at [674, 91] on icon at bounding box center [678, 95] width 12 height 12
click at [740, 96] on button "Create Pallet Id" at bounding box center [736, 96] width 80 height 22
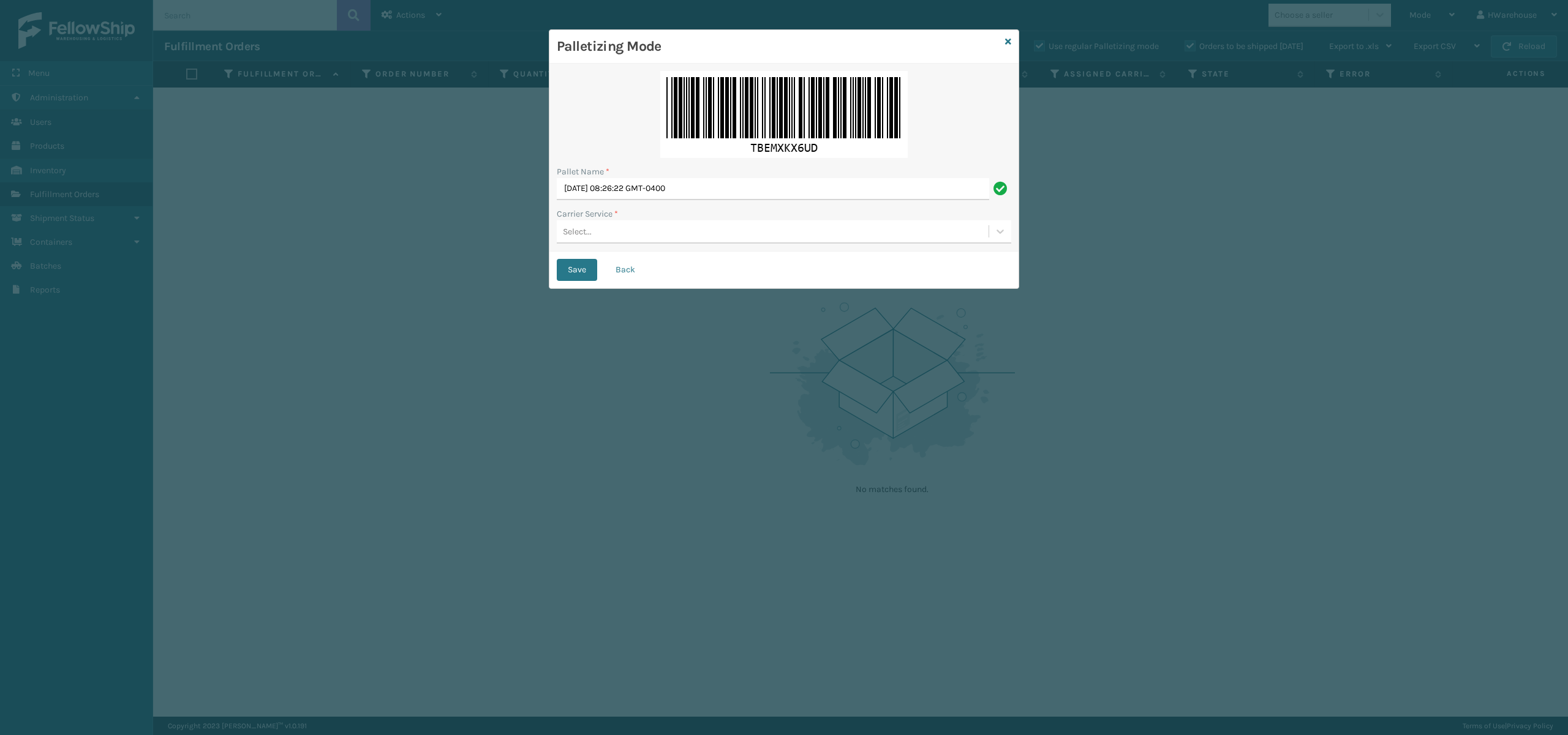
click at [623, 234] on div "Select..." at bounding box center [772, 231] width 432 height 20
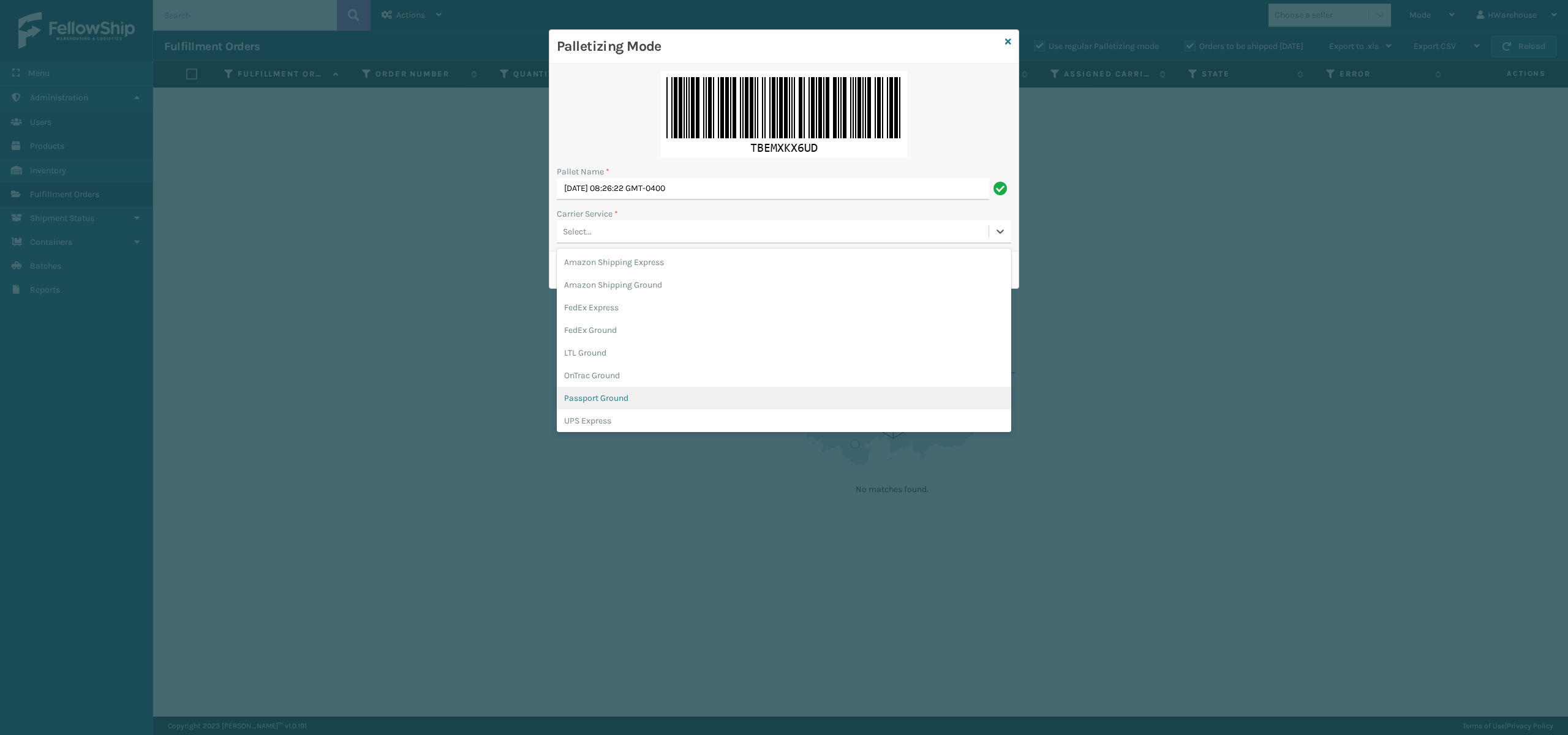
scroll to position [70, 0]
click at [601, 375] on div "UPS Ground" at bounding box center [784, 373] width 454 height 23
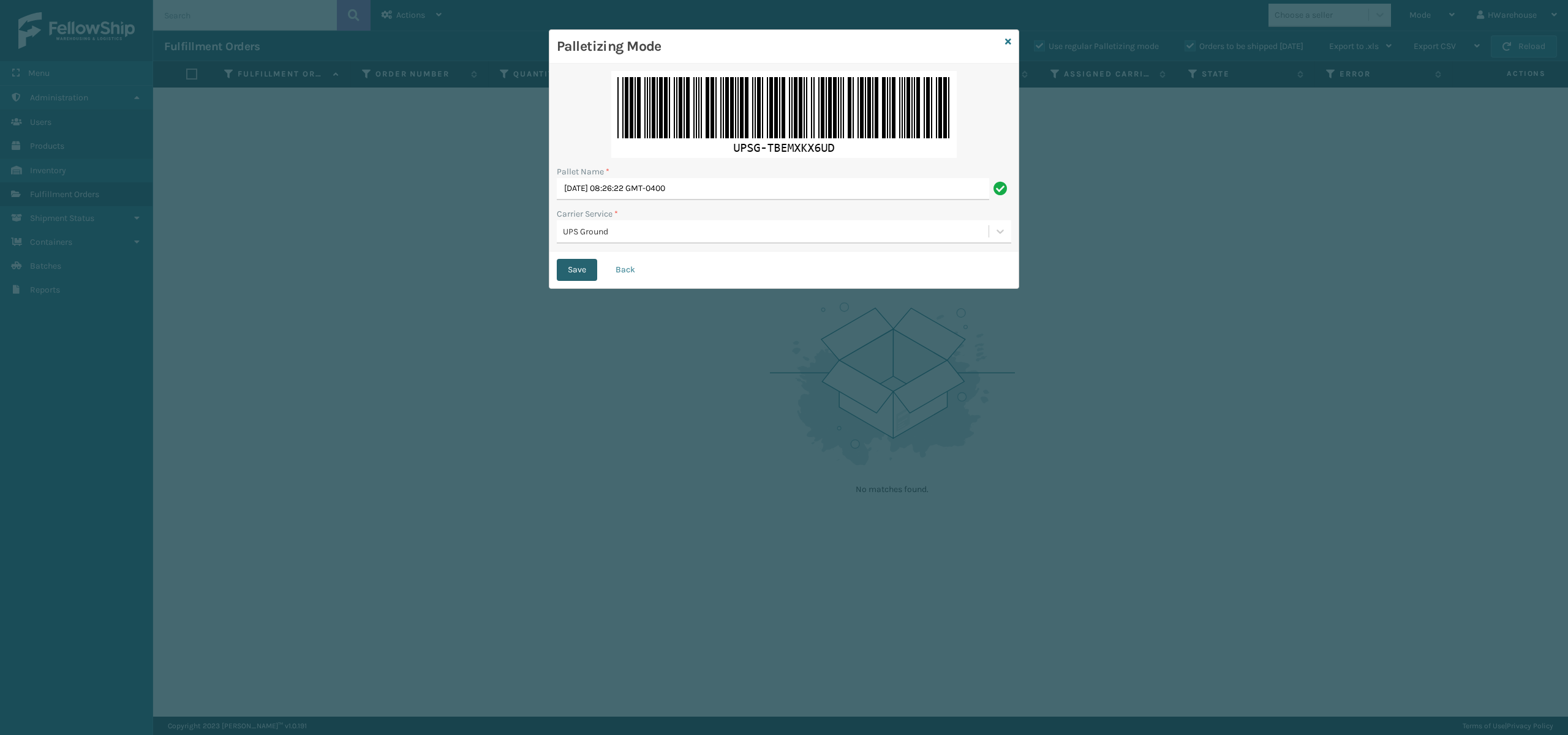
click at [564, 269] on button "Save" at bounding box center [577, 270] width 41 height 22
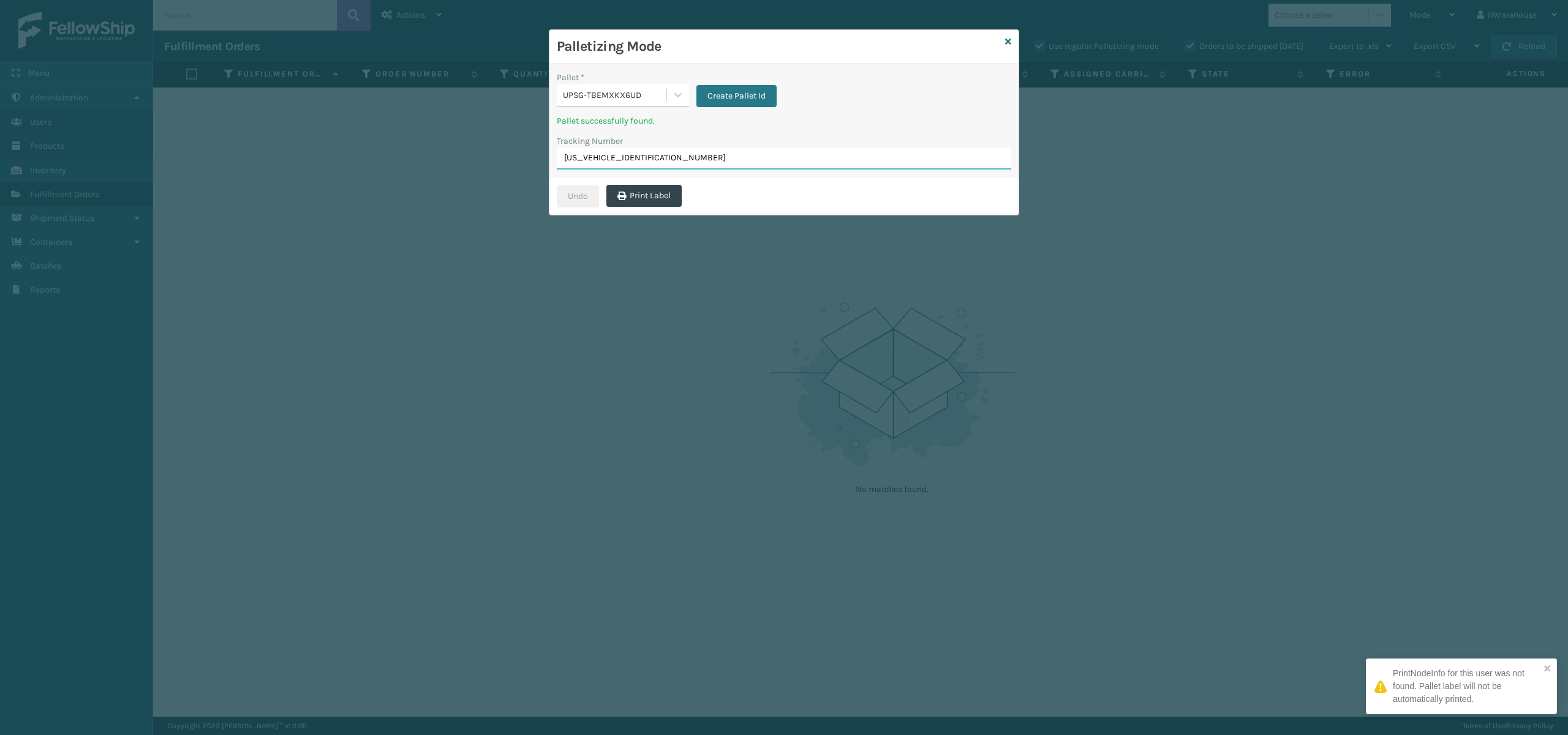
type input "1ZB8C5902024967704"
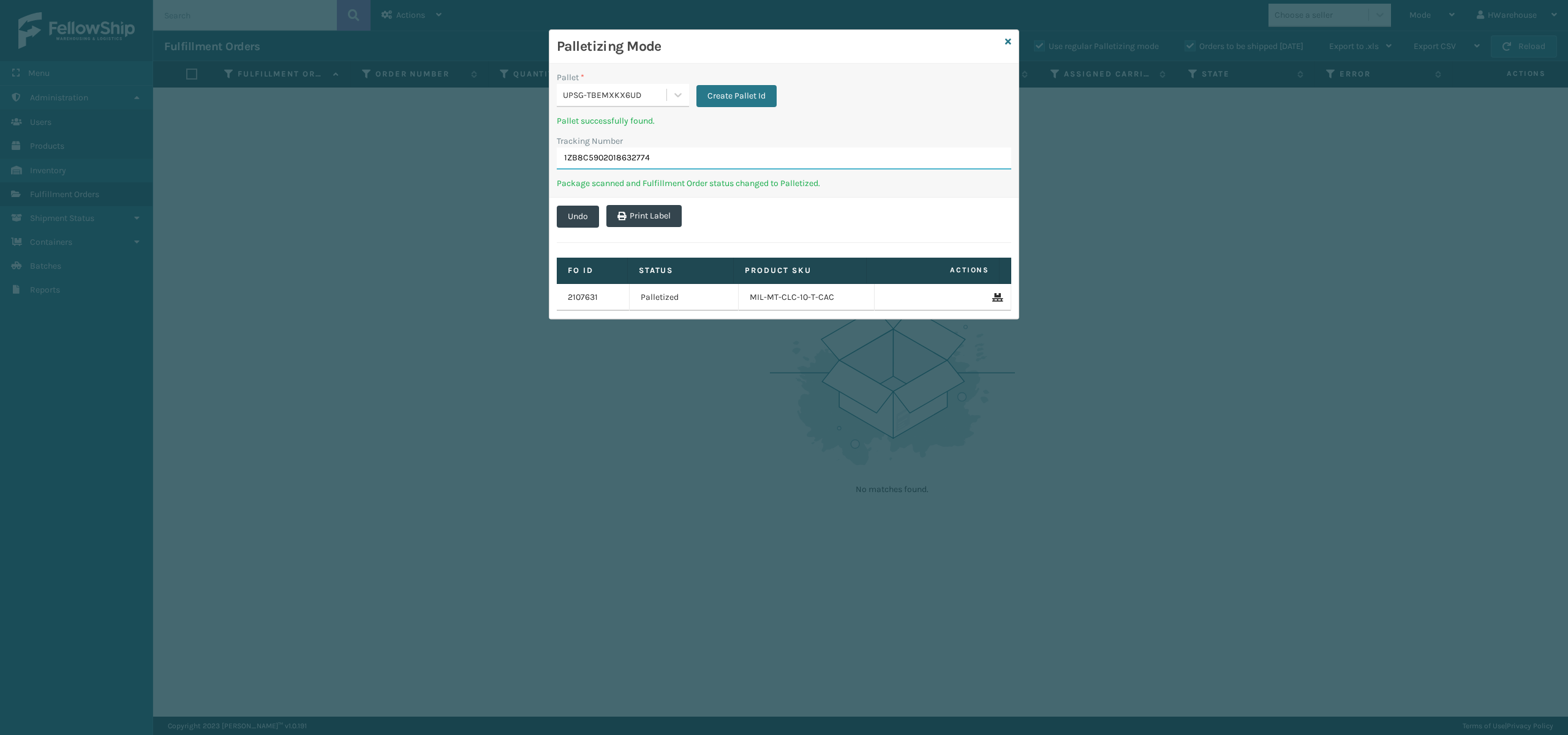
type input "1ZB8C5902018632774"
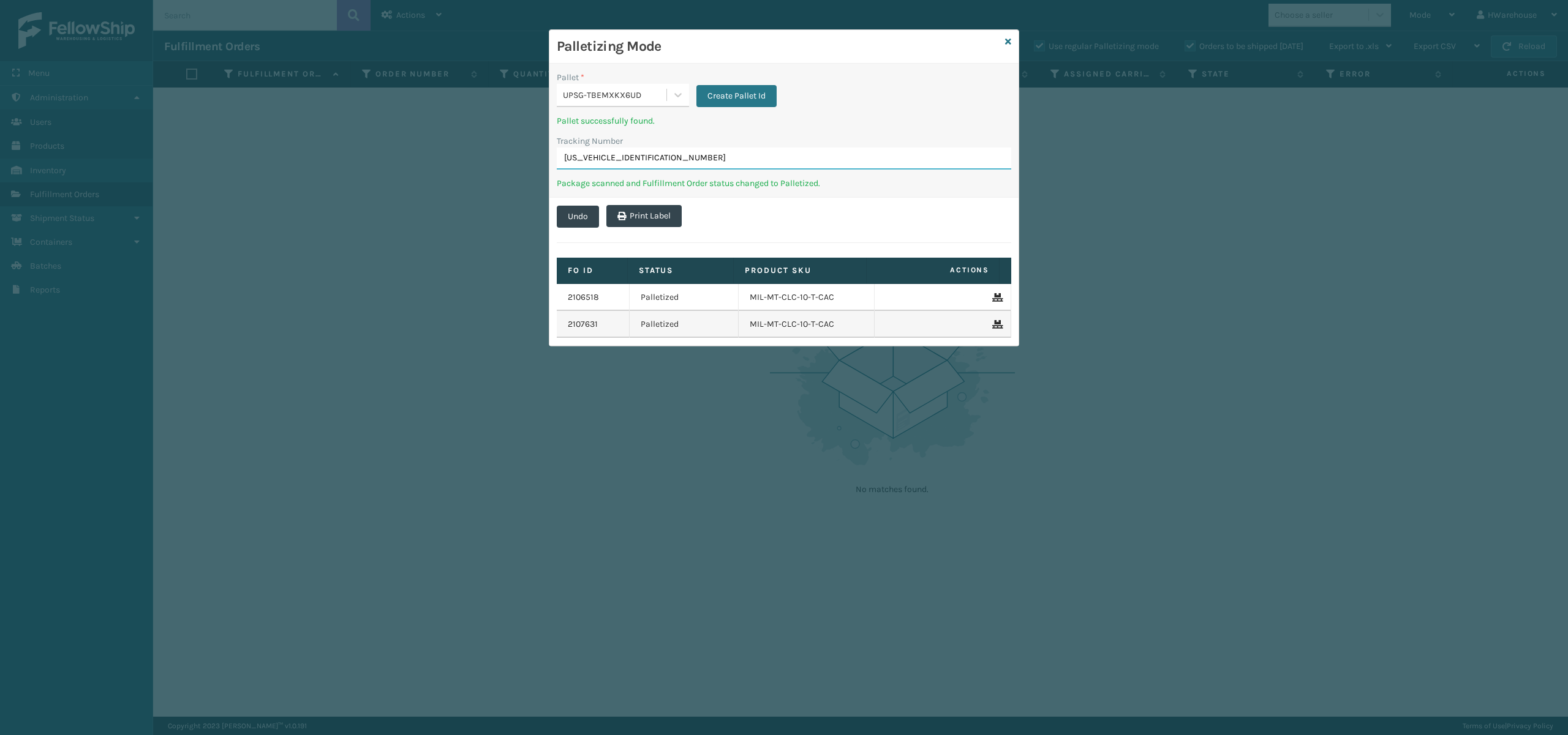
type input "1ZB8C5902008597582"
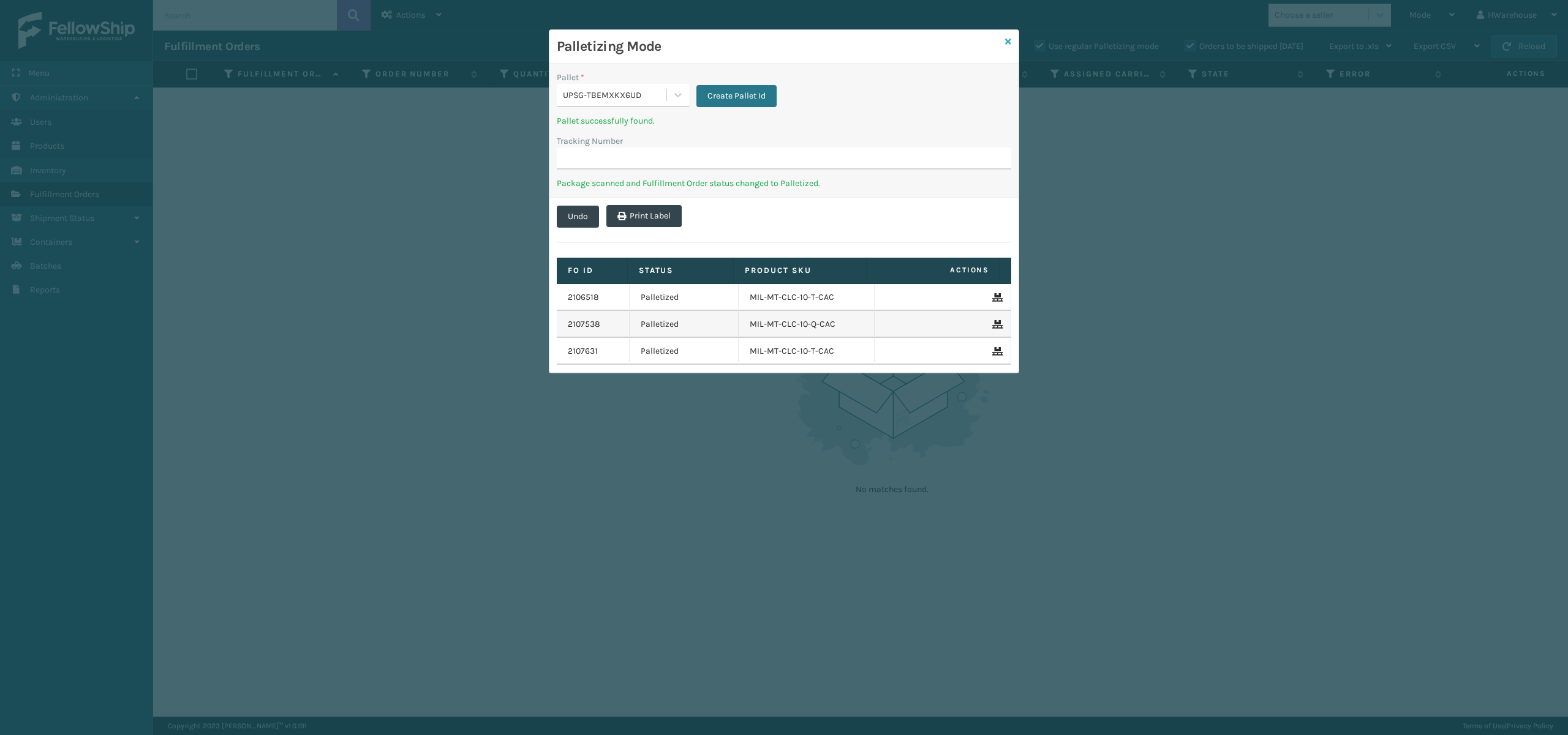
click at [1008, 42] on icon at bounding box center [1008, 41] width 6 height 8
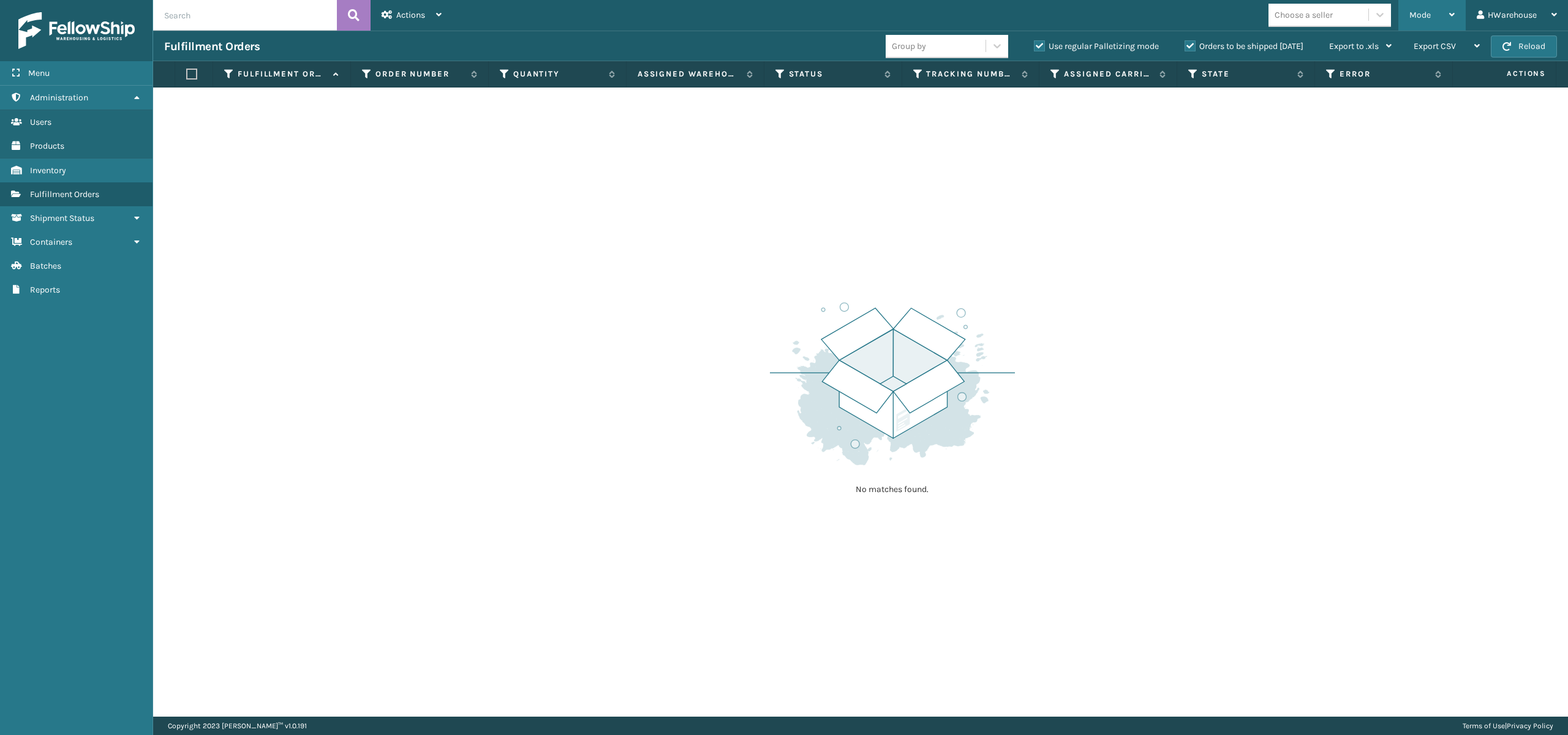
click at [1443, 13] on div "Mode" at bounding box center [1432, 15] width 45 height 31
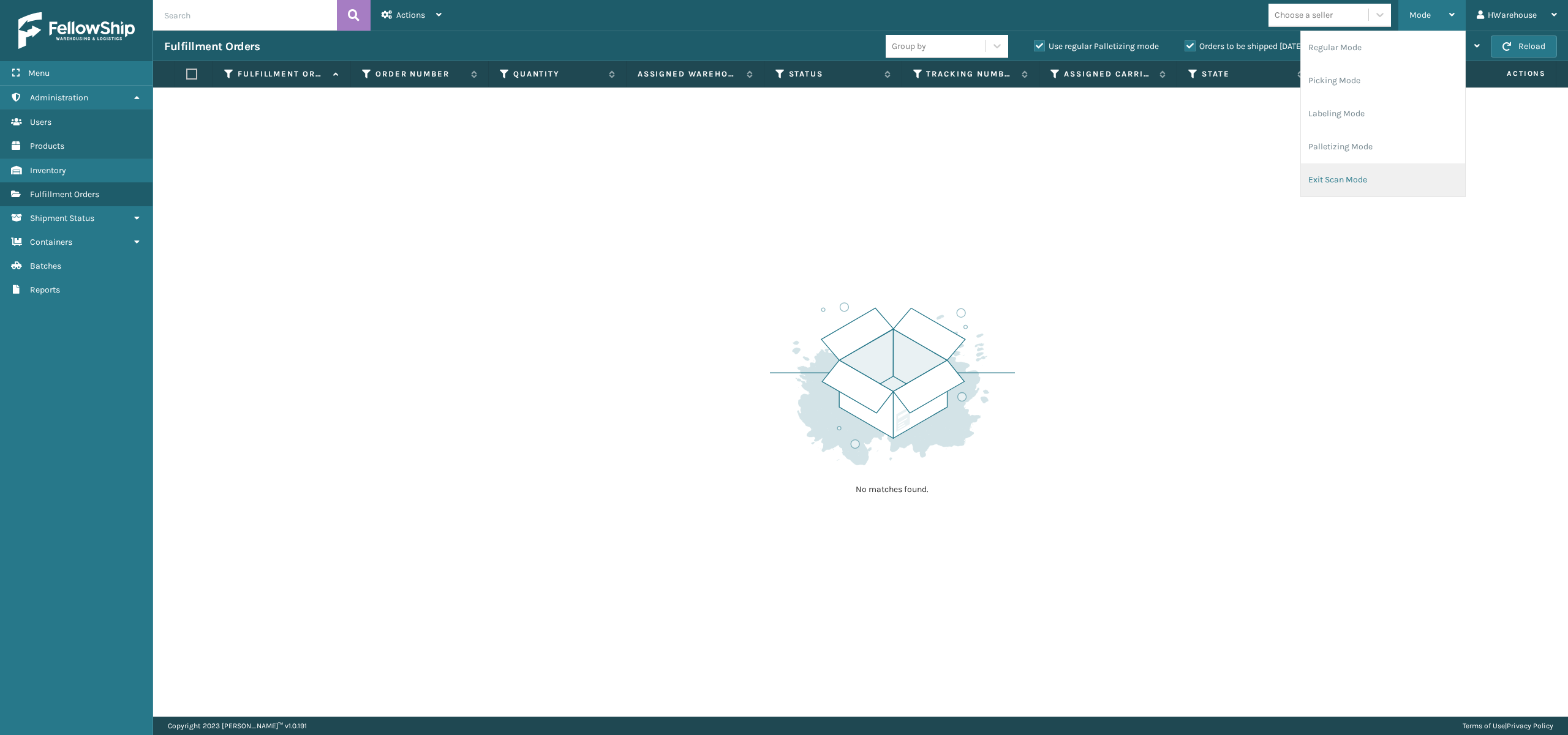
click at [1379, 184] on li "Exit Scan Mode" at bounding box center [1383, 180] width 164 height 33
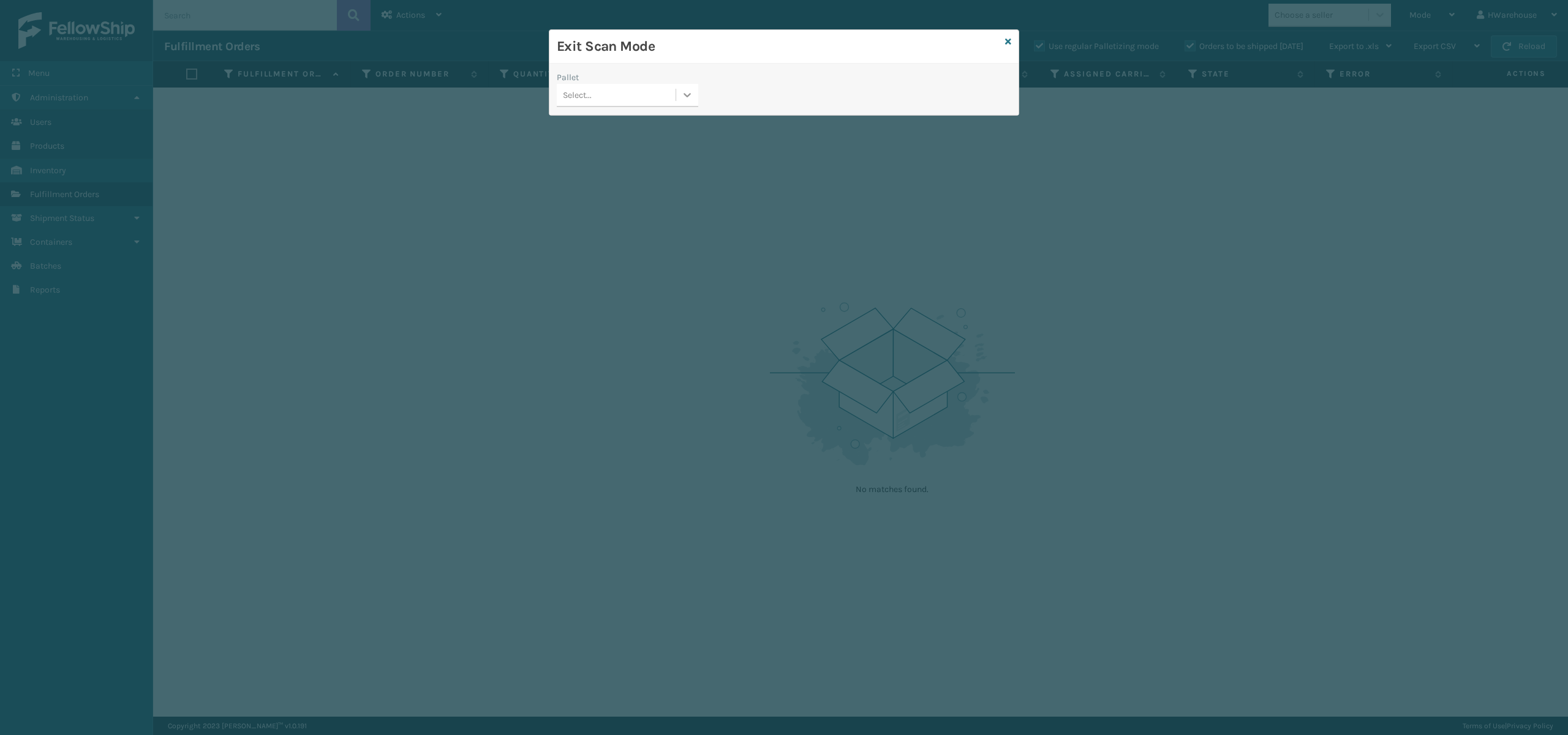
click at [682, 98] on icon at bounding box center [687, 95] width 12 height 12
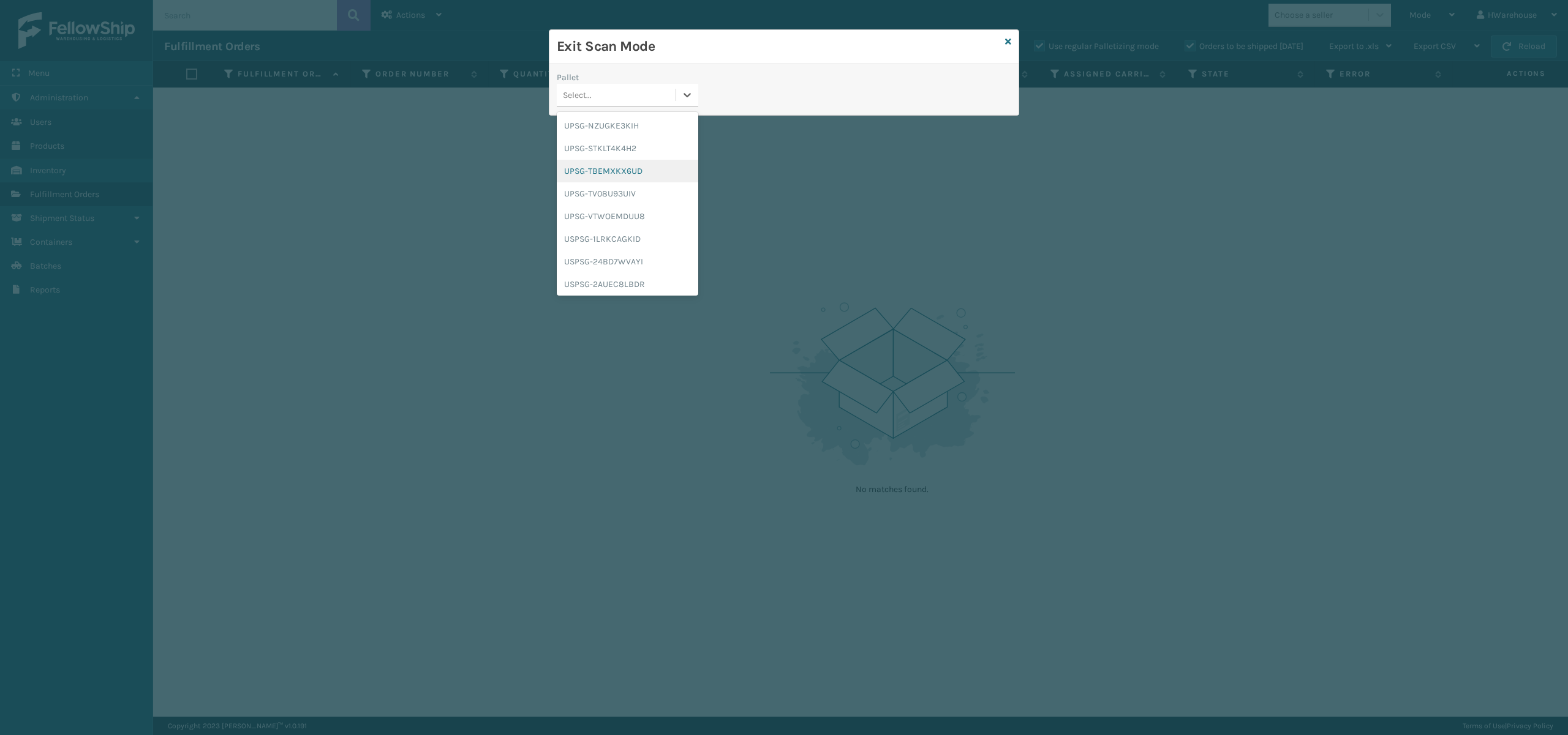
click at [643, 170] on div "UPSG-TBEMXKX6UD" at bounding box center [627, 171] width 141 height 23
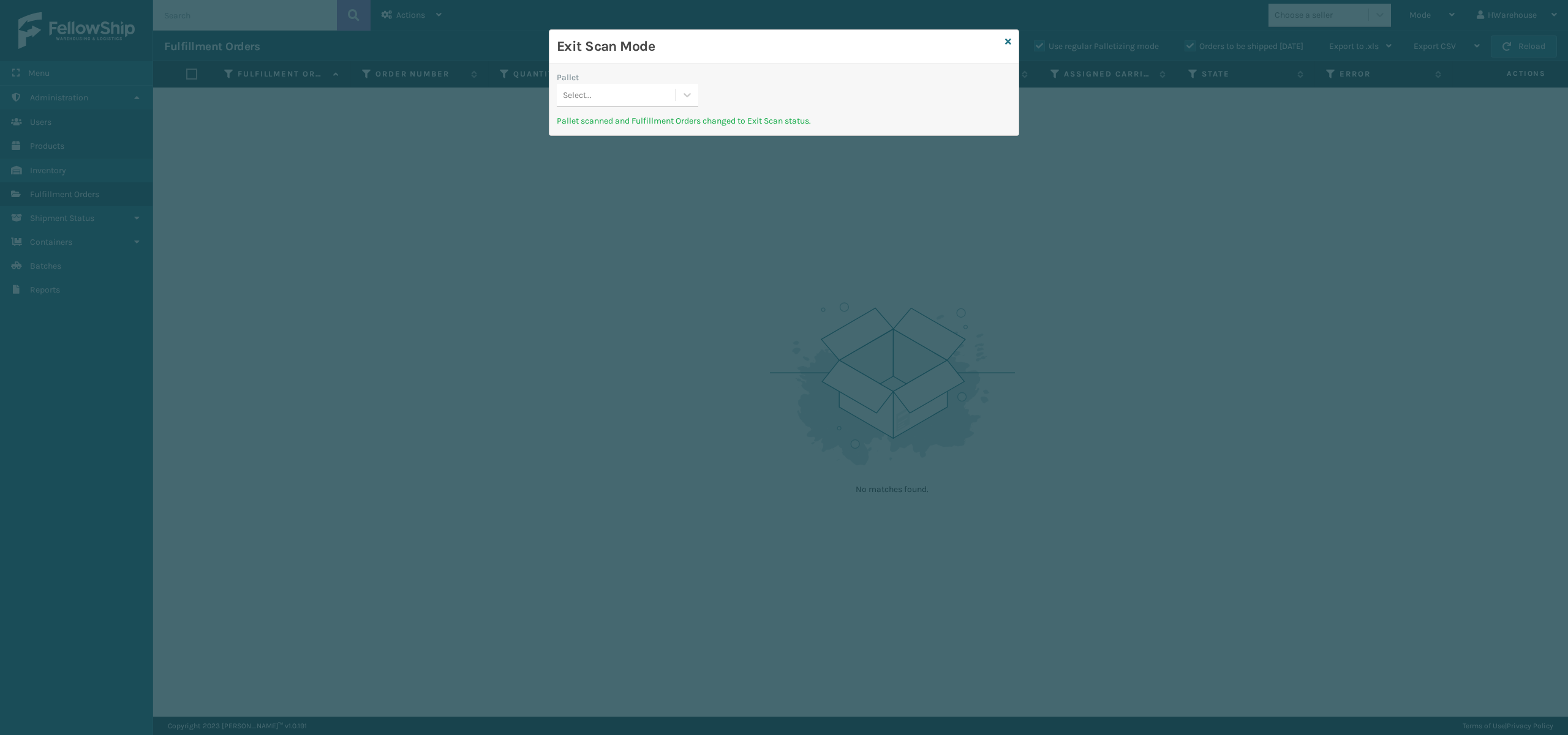
click at [1011, 45] on div "Exit Scan Mode" at bounding box center [783, 47] width 469 height 34
click at [1011, 43] on div "Exit Scan Mode" at bounding box center [783, 47] width 469 height 34
click at [1006, 36] on link at bounding box center [1008, 42] width 6 height 13
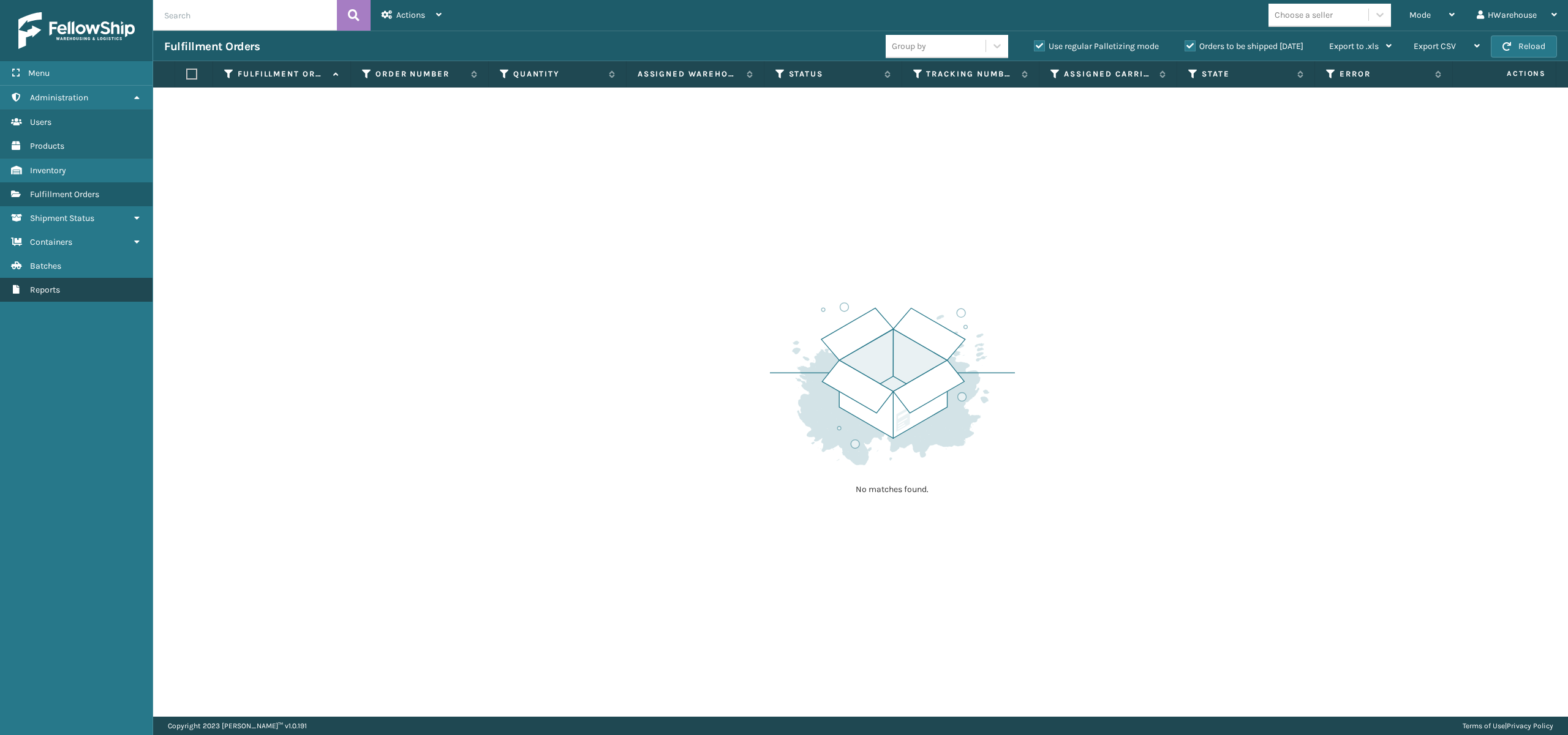
click at [61, 284] on link "Reports" at bounding box center [76, 290] width 152 height 24
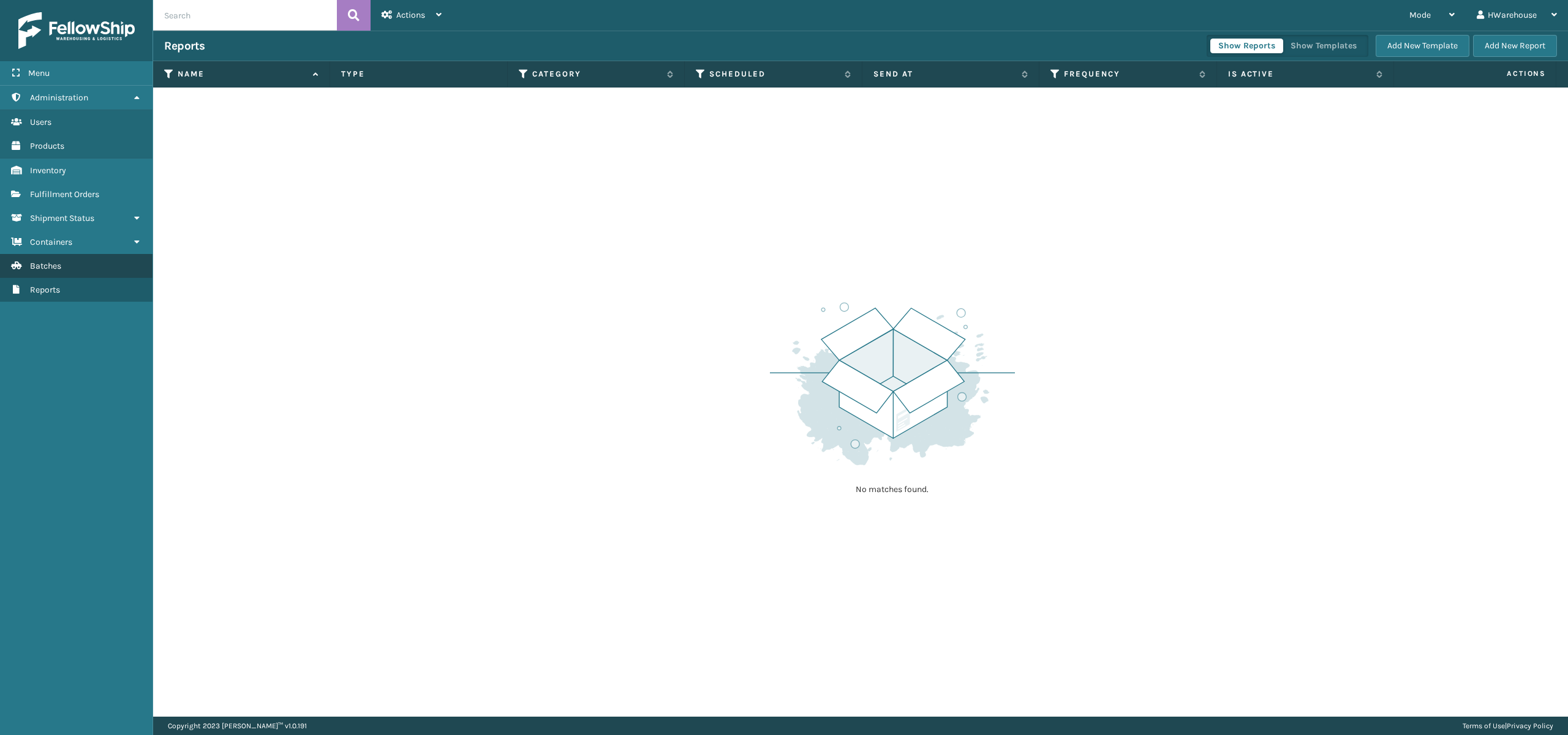
click at [55, 270] on span "Batches" at bounding box center [45, 266] width 31 height 10
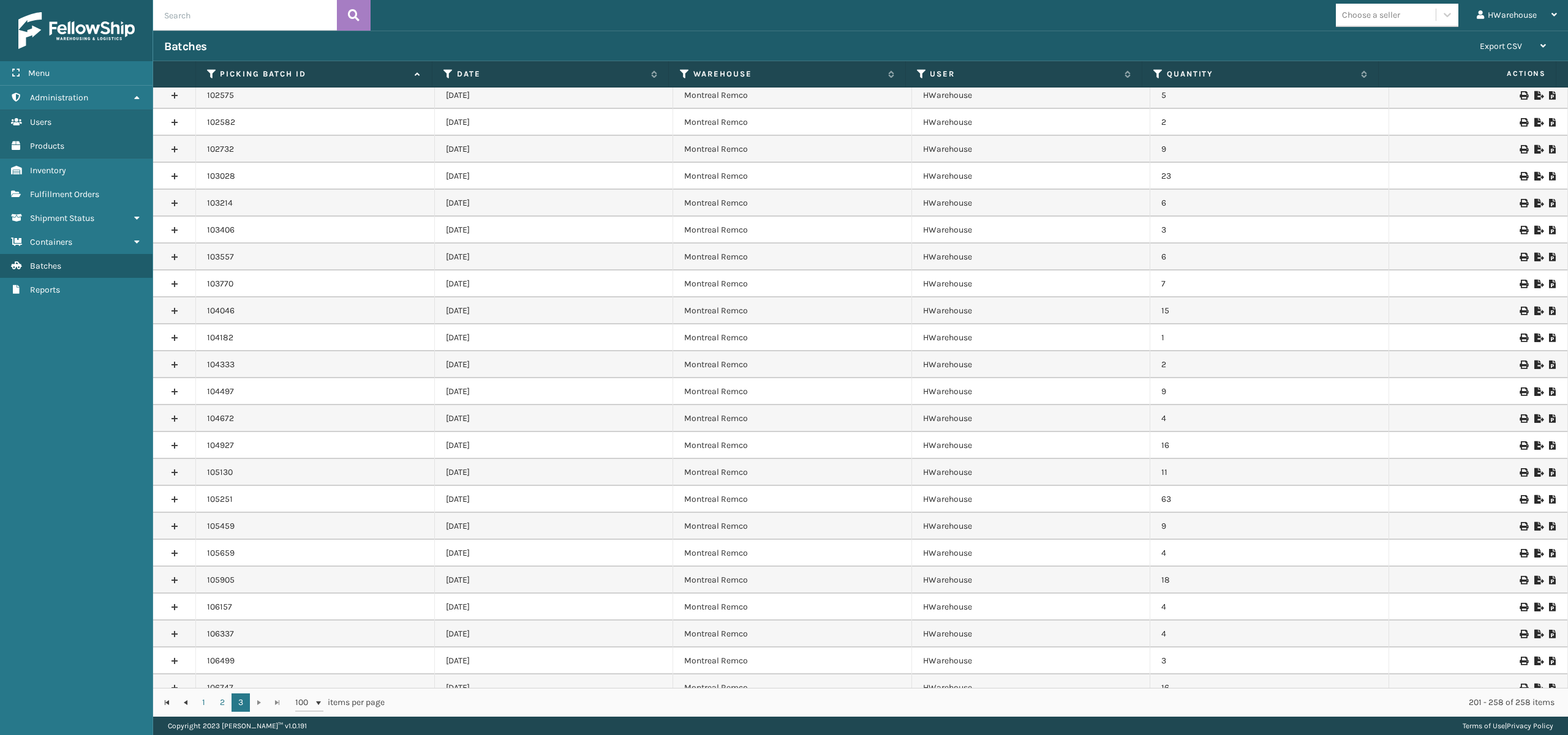
scroll to position [962, 0]
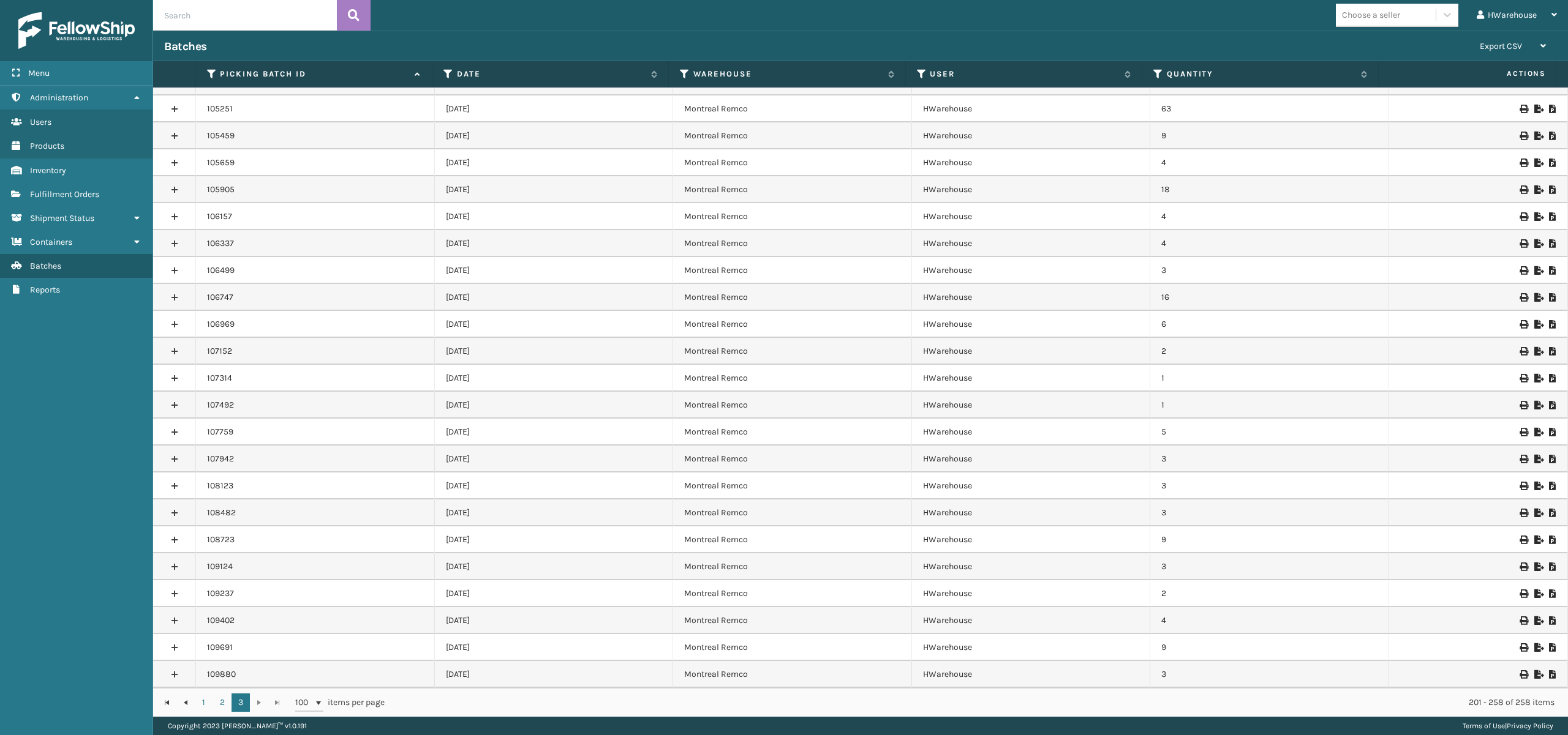
click at [178, 672] on link at bounding box center [174, 675] width 43 height 20
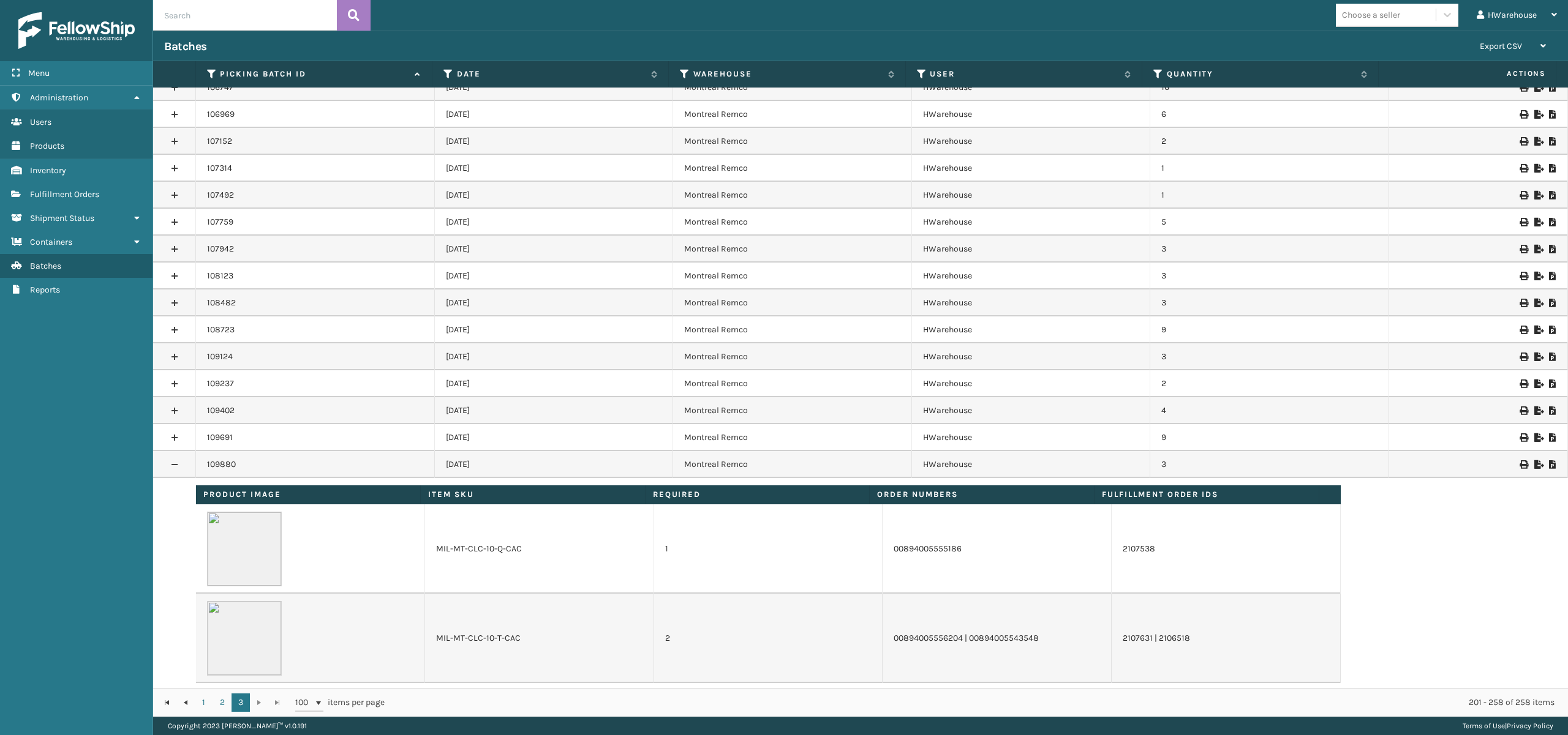
scroll to position [1176, 0]
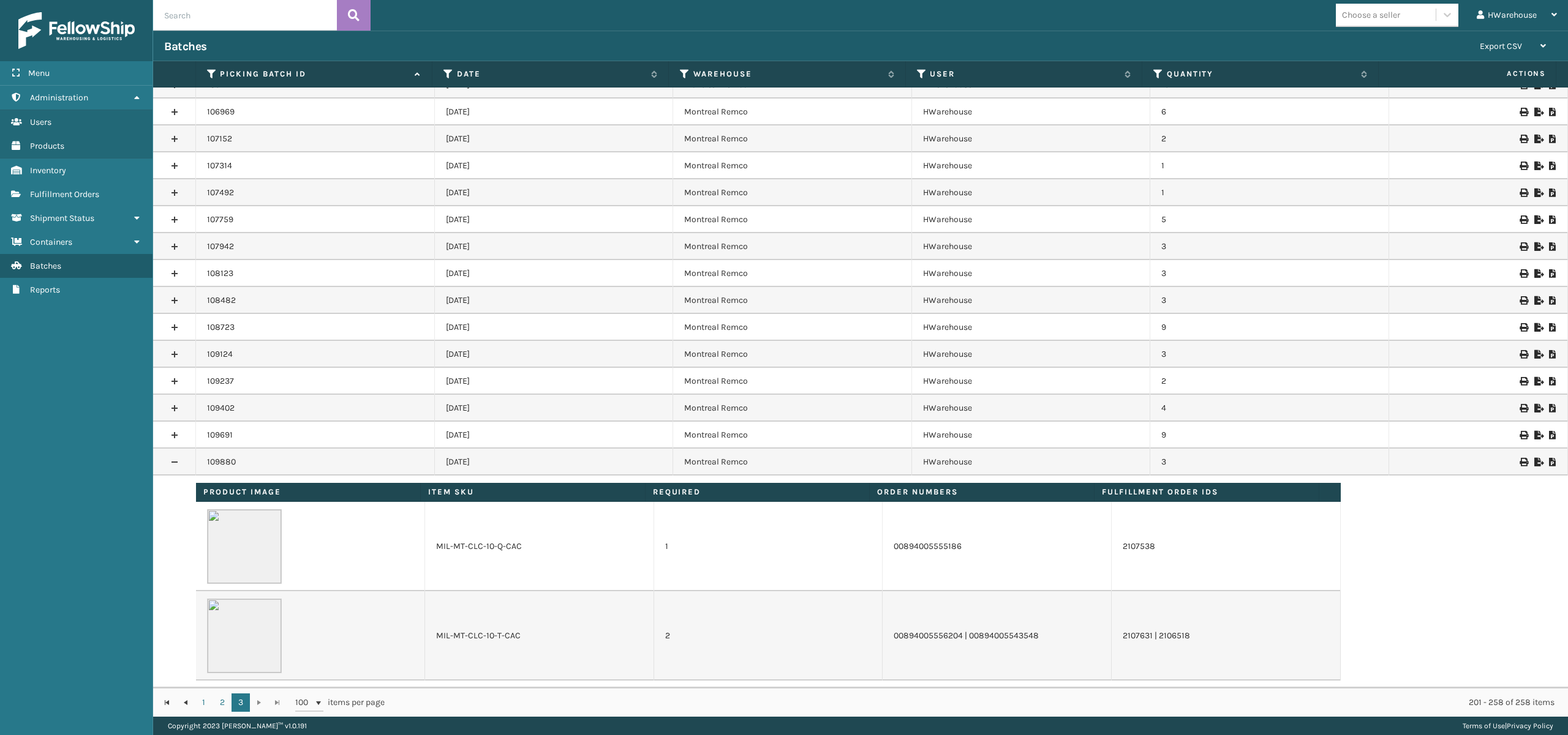
click at [354, 533] on td at bounding box center [310, 546] width 229 height 89
drag, startPoint x: 465, startPoint y: 532, endPoint x: 588, endPoint y: 532, distance: 123.0
click at [466, 532] on td "MIL-MT-CLC-10-Q-CAC" at bounding box center [540, 546] width 229 height 89
click at [1111, 532] on td "2107538" at bounding box center [1226, 546] width 229 height 89
click at [1321, 531] on td "2107538" at bounding box center [1226, 546] width 229 height 89
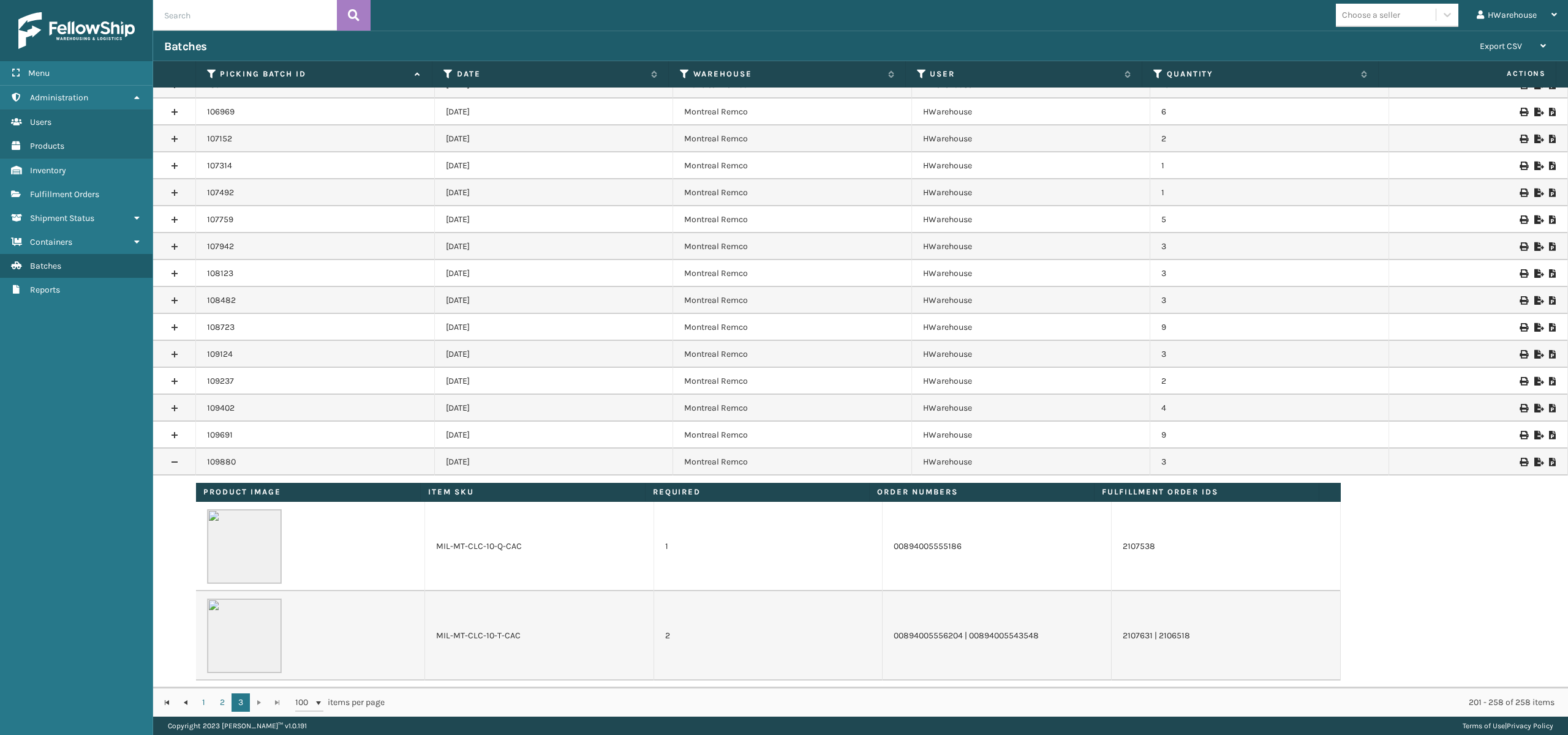
click at [173, 463] on link at bounding box center [174, 462] width 43 height 20
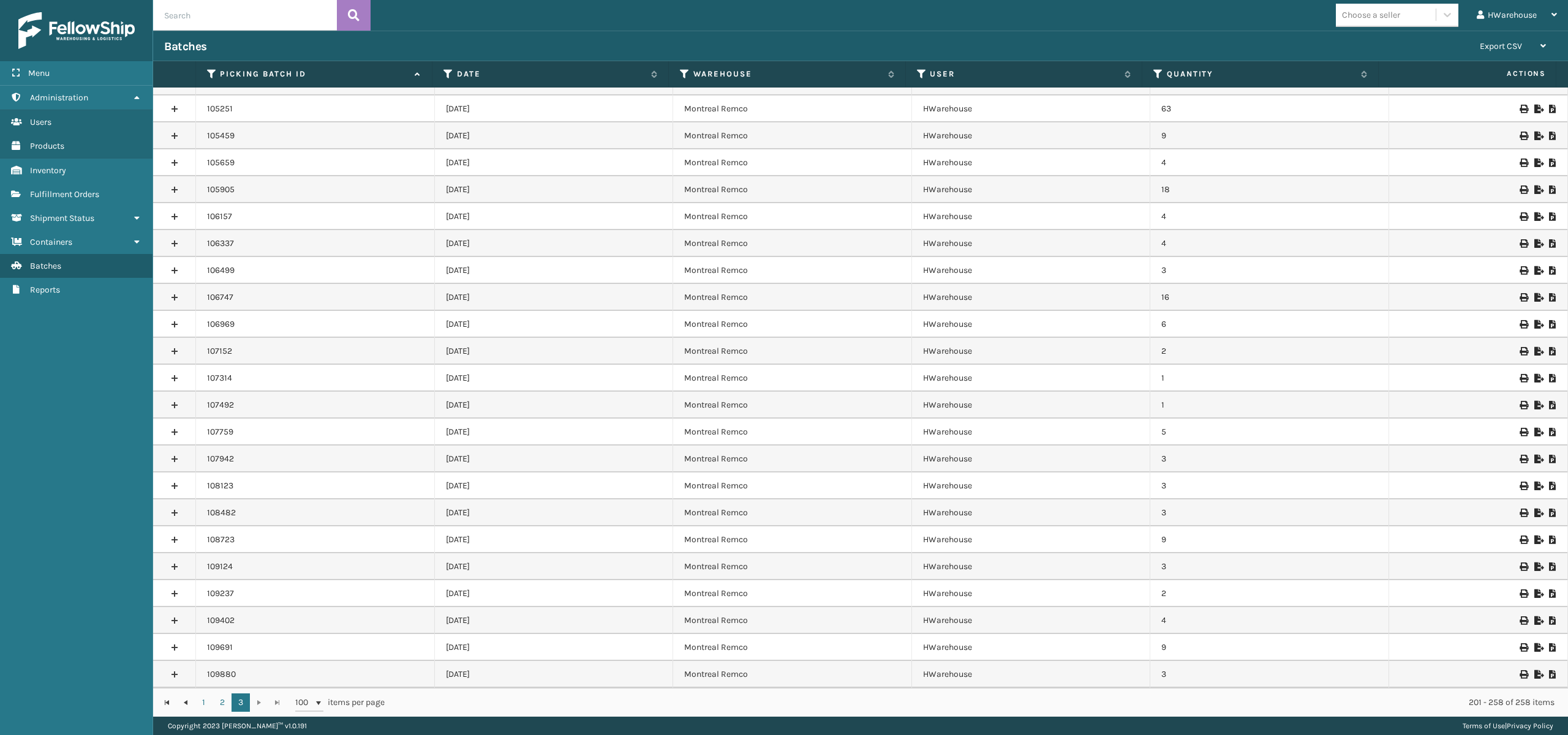
scroll to position [962, 0]
click at [49, 289] on span "Reports" at bounding box center [45, 290] width 30 height 10
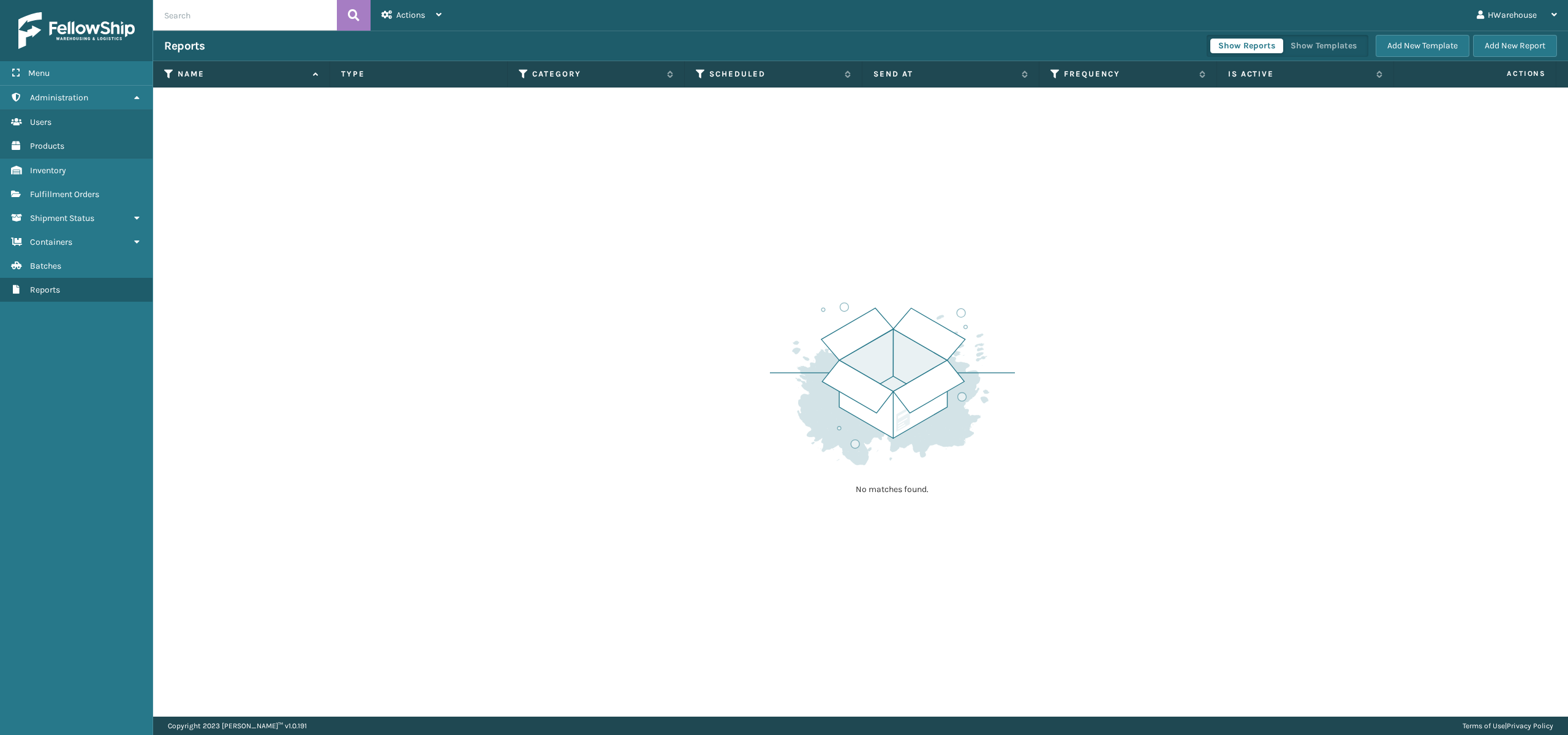
click at [25, 304] on div "Menu Administration Users Products Inventory Fulfillment Orders Shipment Status…" at bounding box center [76, 367] width 153 height 735
click at [38, 300] on link "Reports" at bounding box center [76, 290] width 152 height 24
click at [47, 295] on span "Reports" at bounding box center [45, 290] width 30 height 10
click at [96, 25] on img at bounding box center [76, 31] width 116 height 37
click at [37, 79] on div "Menu" at bounding box center [76, 73] width 152 height 25
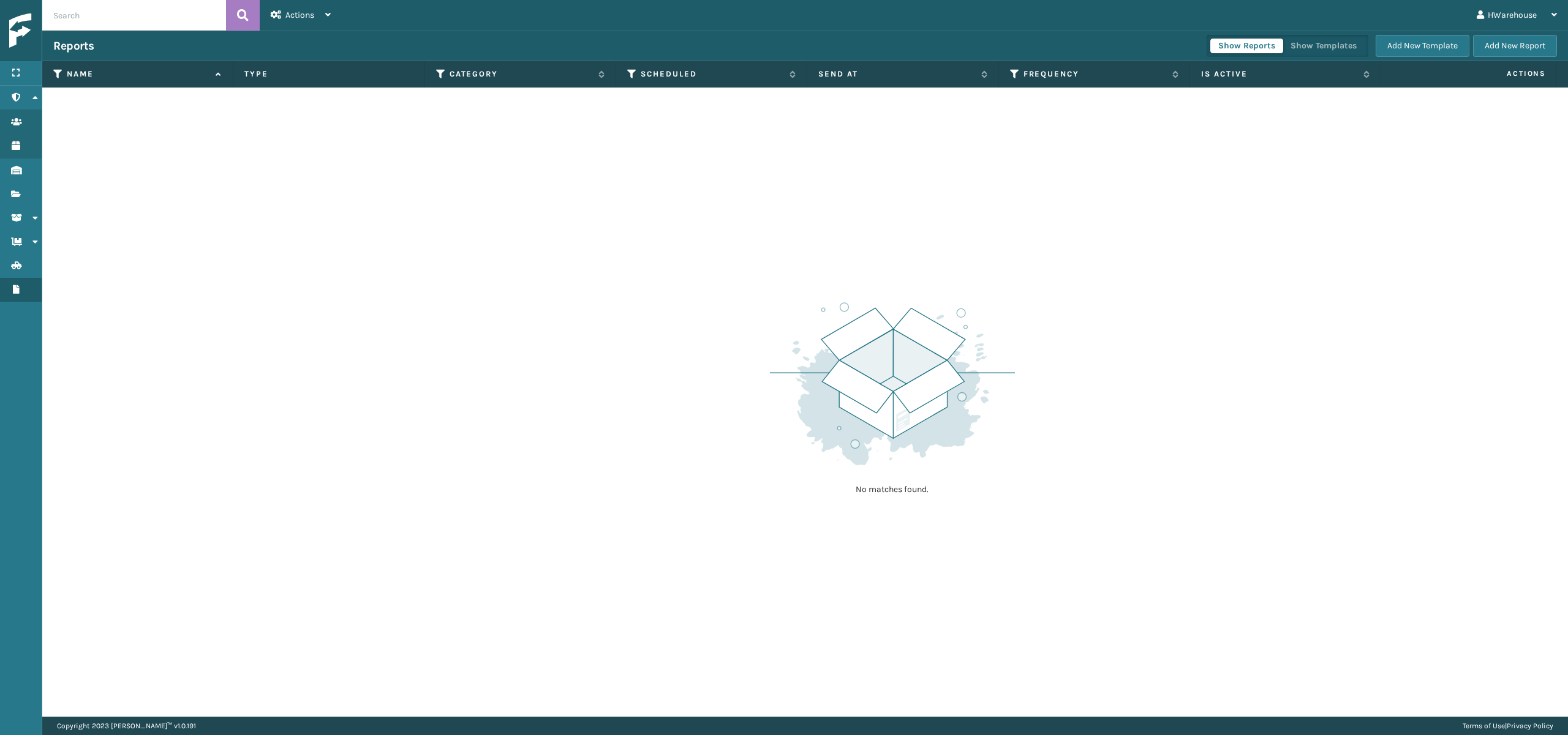
click at [25, 40] on img at bounding box center [64, 31] width 111 height 35
click at [19, 77] on icon at bounding box center [16, 73] width 10 height 8
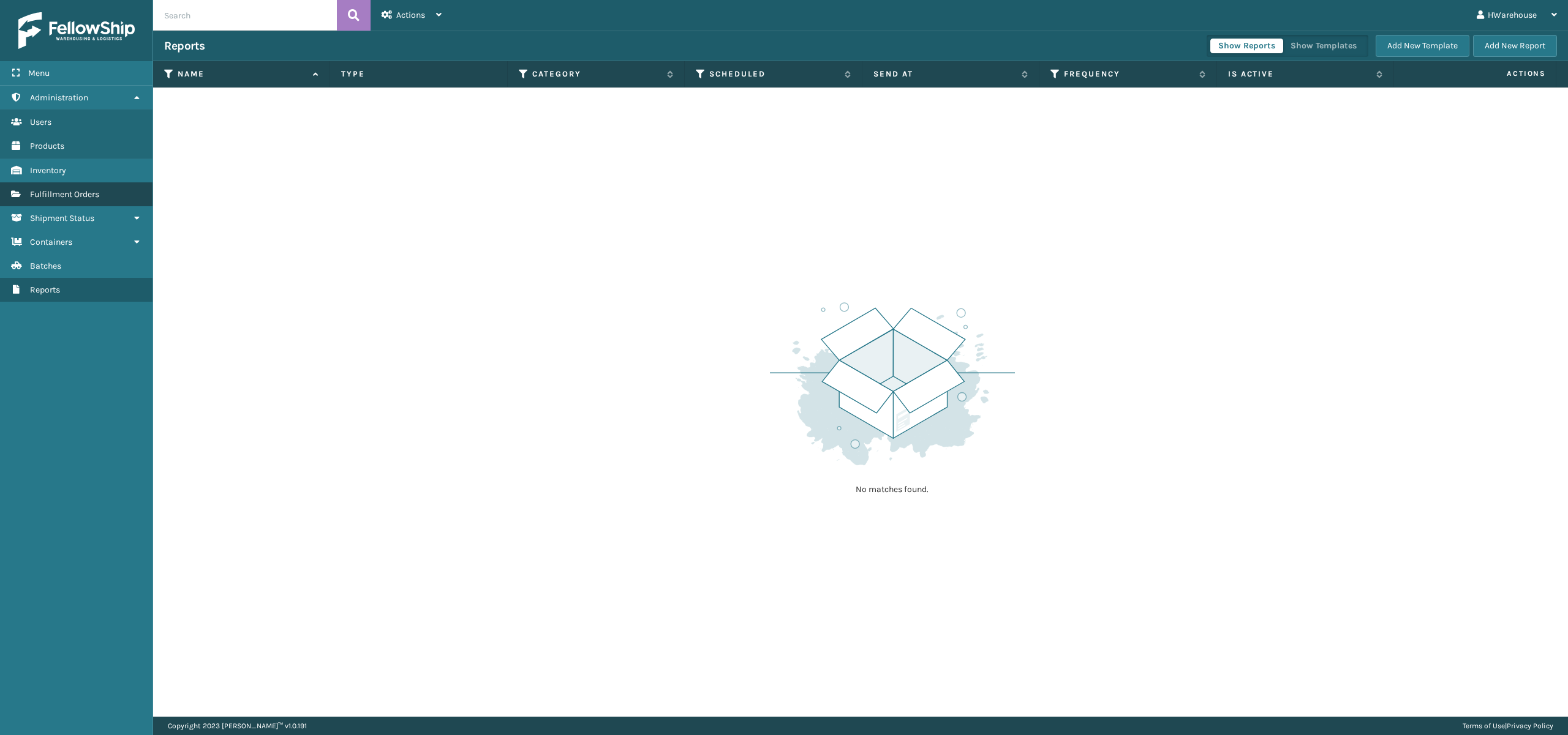
click at [82, 189] on link "Fulfillment Orders" at bounding box center [76, 194] width 152 height 24
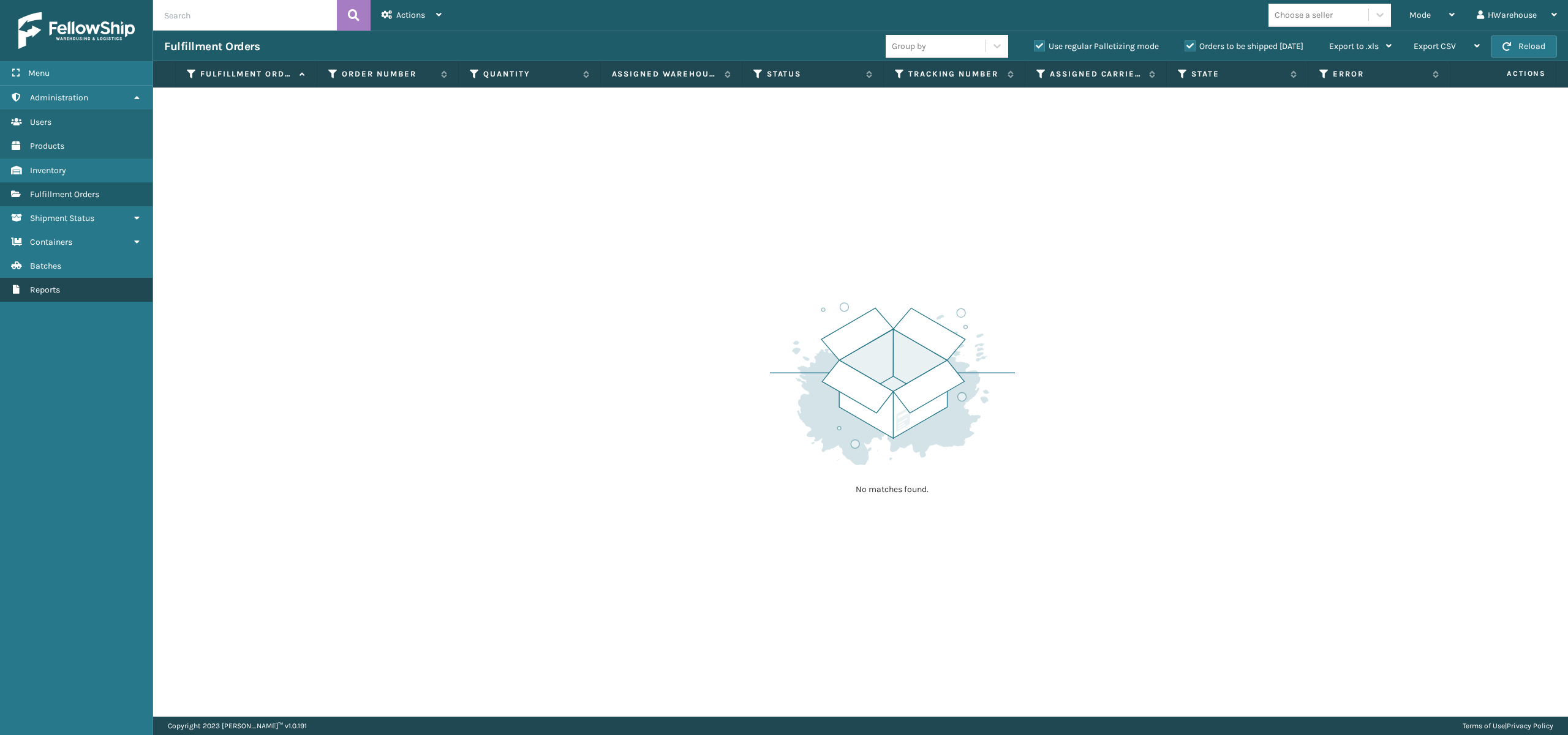
click at [60, 295] on span "Reports" at bounding box center [45, 290] width 30 height 10
